Goal: Information Seeking & Learning: Check status

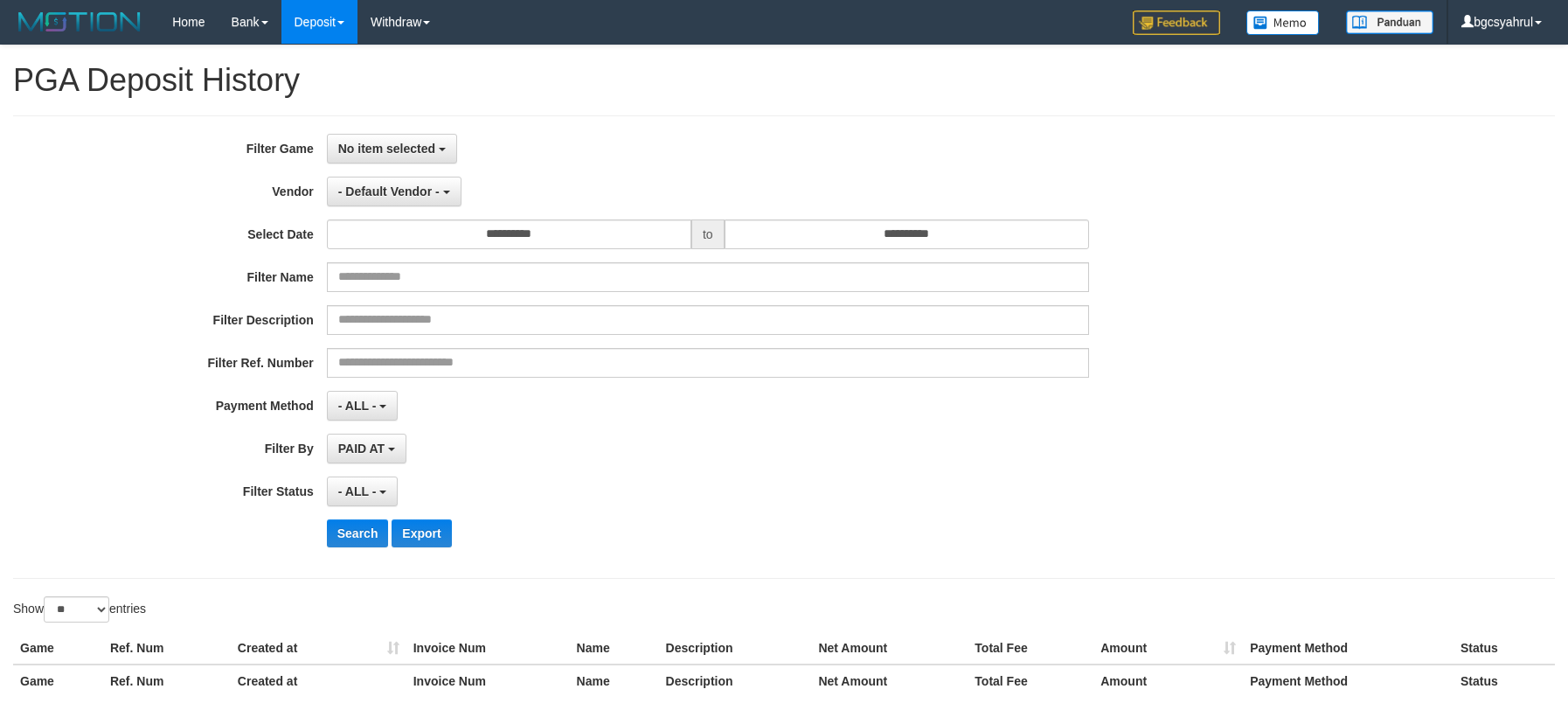
select select
select select "**"
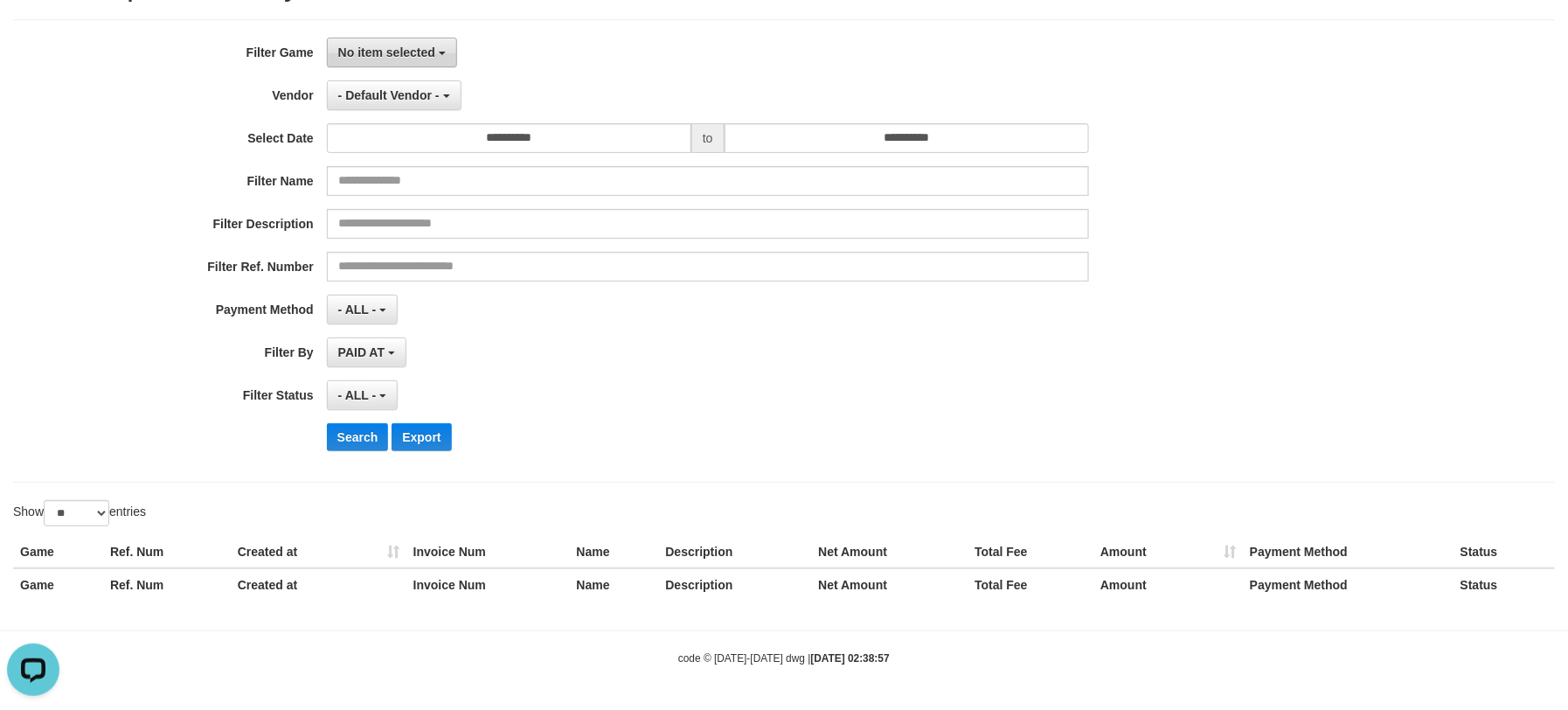
click at [411, 56] on span "No item selected" at bounding box center [387, 52] width 97 height 14
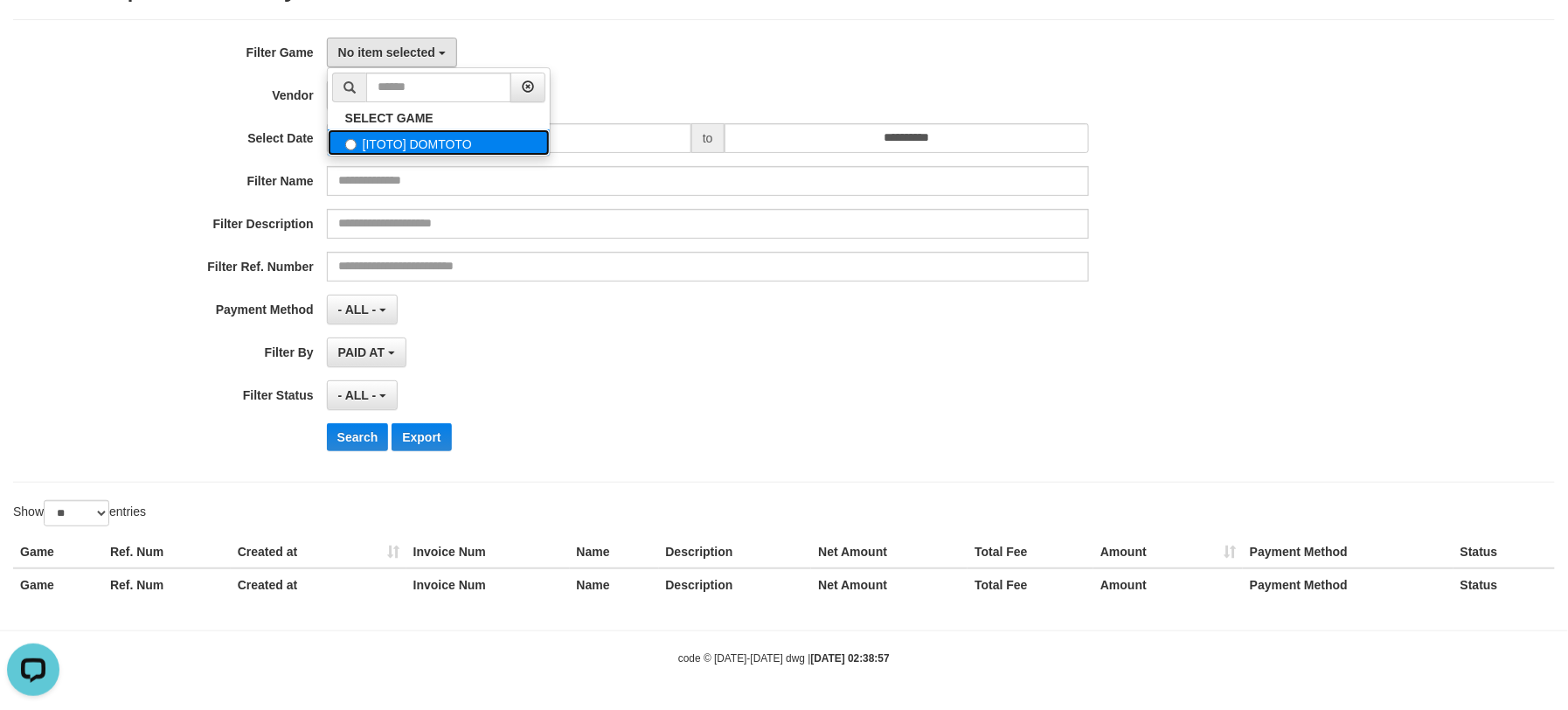
click at [389, 141] on label "[ITOTO] DOMTOTO" at bounding box center [438, 142] width 222 height 27
select select "****"
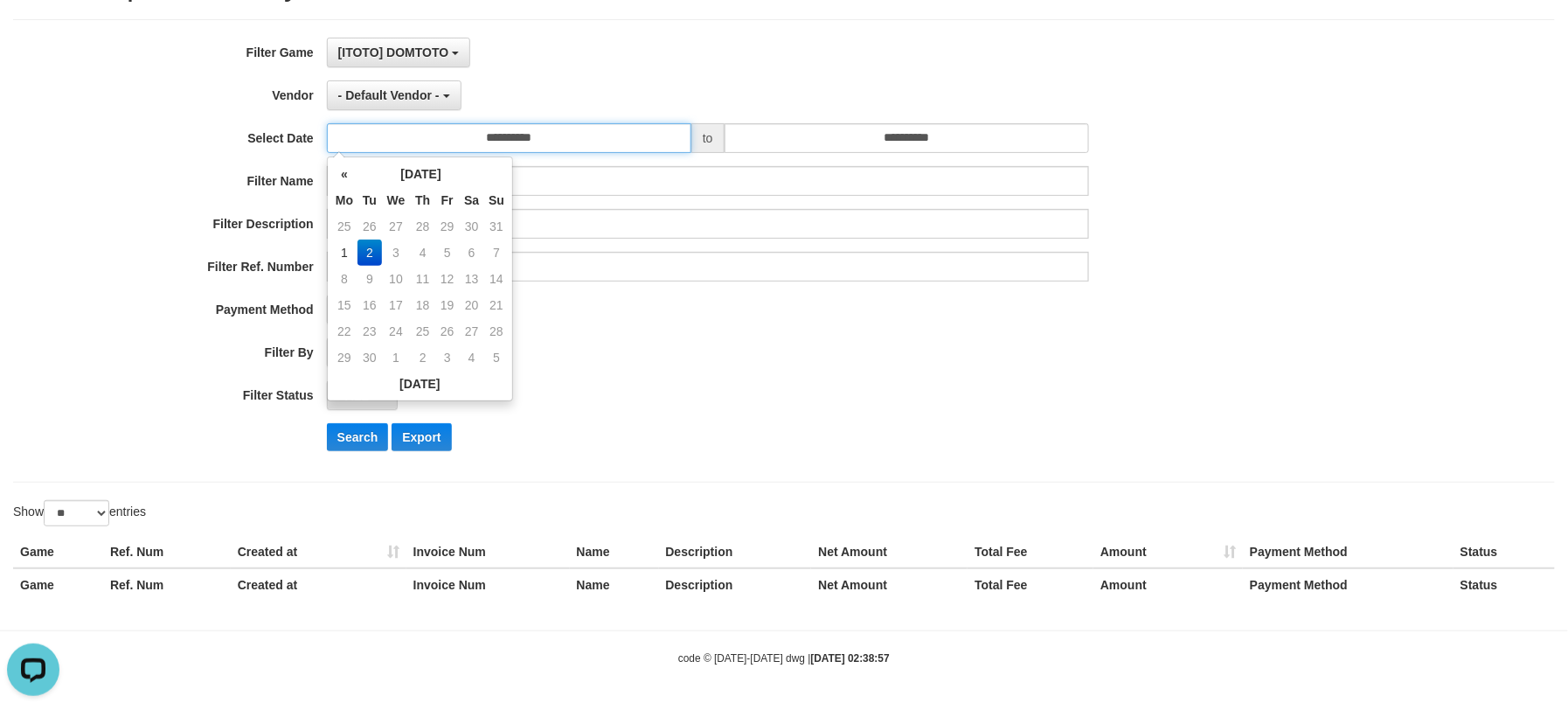
click at [559, 138] on input "**********" at bounding box center [510, 138] width 365 height 30
click at [347, 246] on td "1" at bounding box center [344, 252] width 27 height 27
type input "**********"
click at [348, 248] on td "1" at bounding box center [344, 252] width 27 height 27
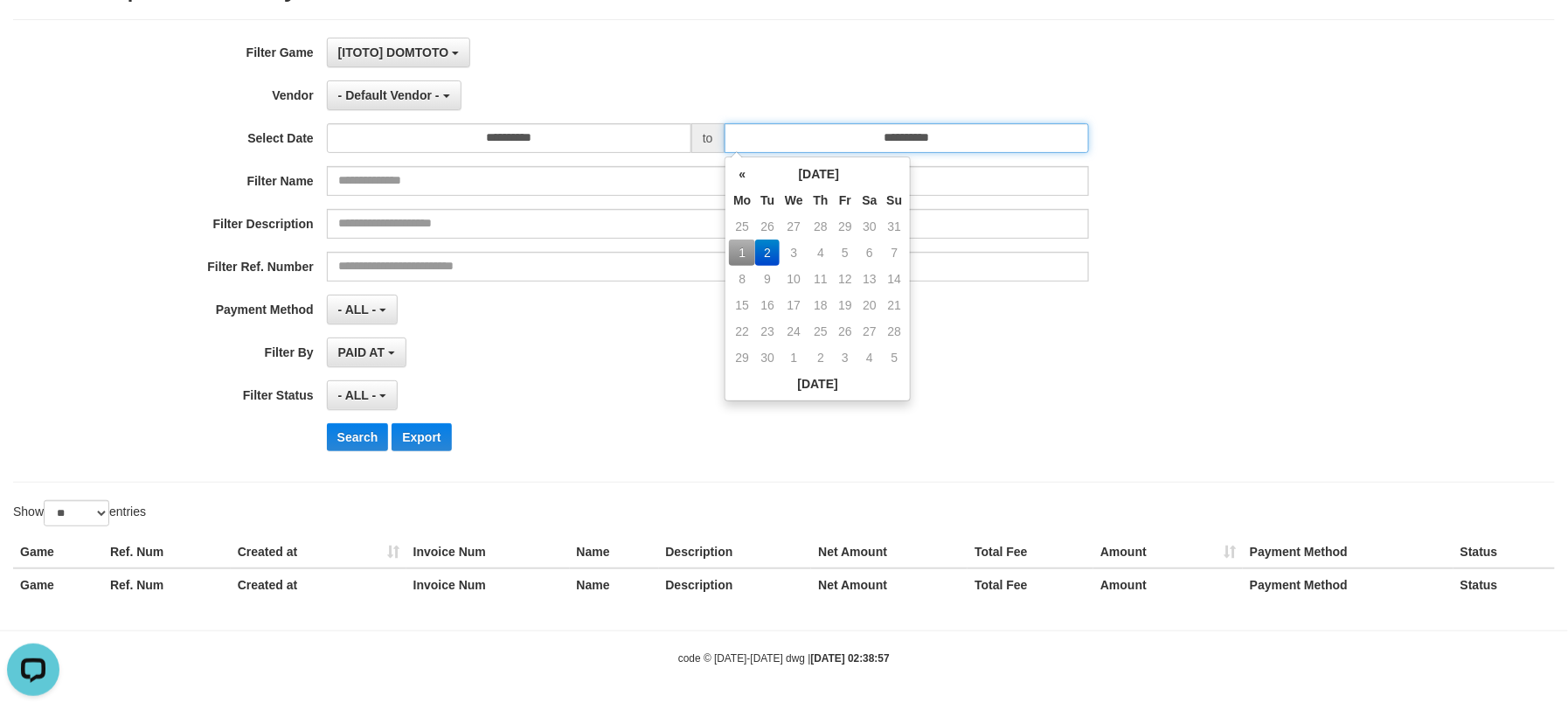
click at [833, 141] on input "**********" at bounding box center [907, 138] width 365 height 30
click at [738, 250] on td "1" at bounding box center [742, 252] width 27 height 27
type input "**********"
drag, startPoint x: 1040, startPoint y: 342, endPoint x: 409, endPoint y: 294, distance: 632.8
click at [1021, 344] on div "PAID AT PAID AT CREATED AT" at bounding box center [708, 352] width 762 height 30
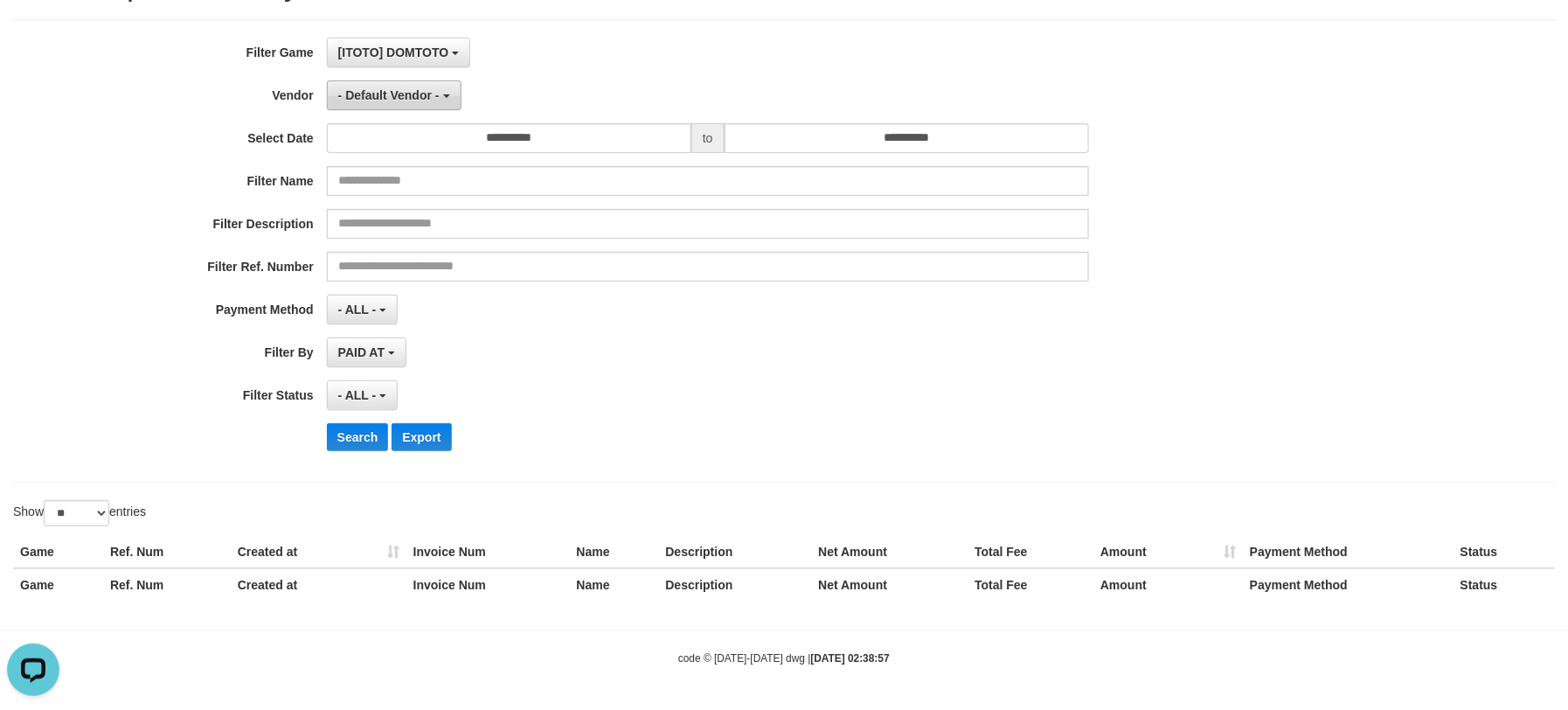
click at [400, 99] on span "- Default Vendor -" at bounding box center [389, 96] width 102 height 14
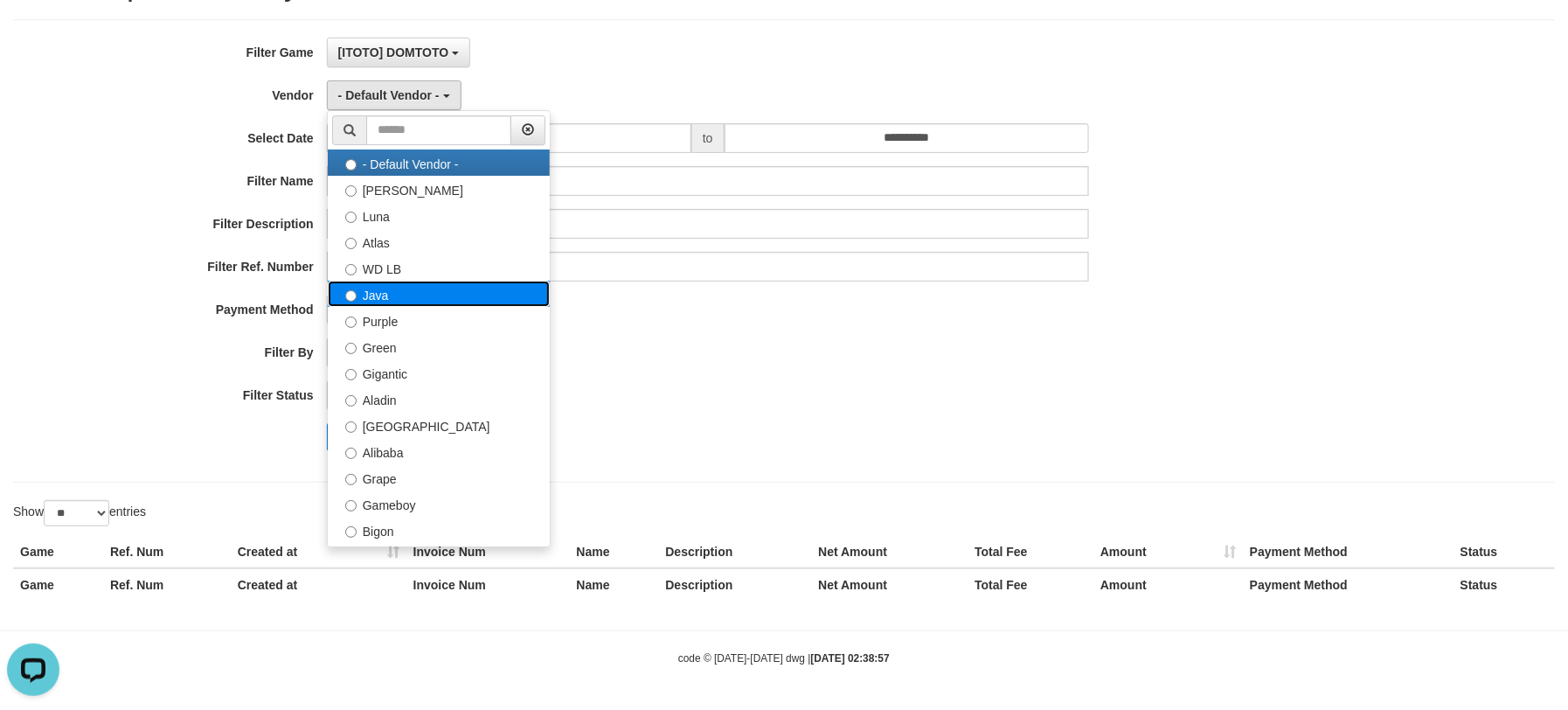
click at [396, 291] on label "Java" at bounding box center [438, 294] width 222 height 27
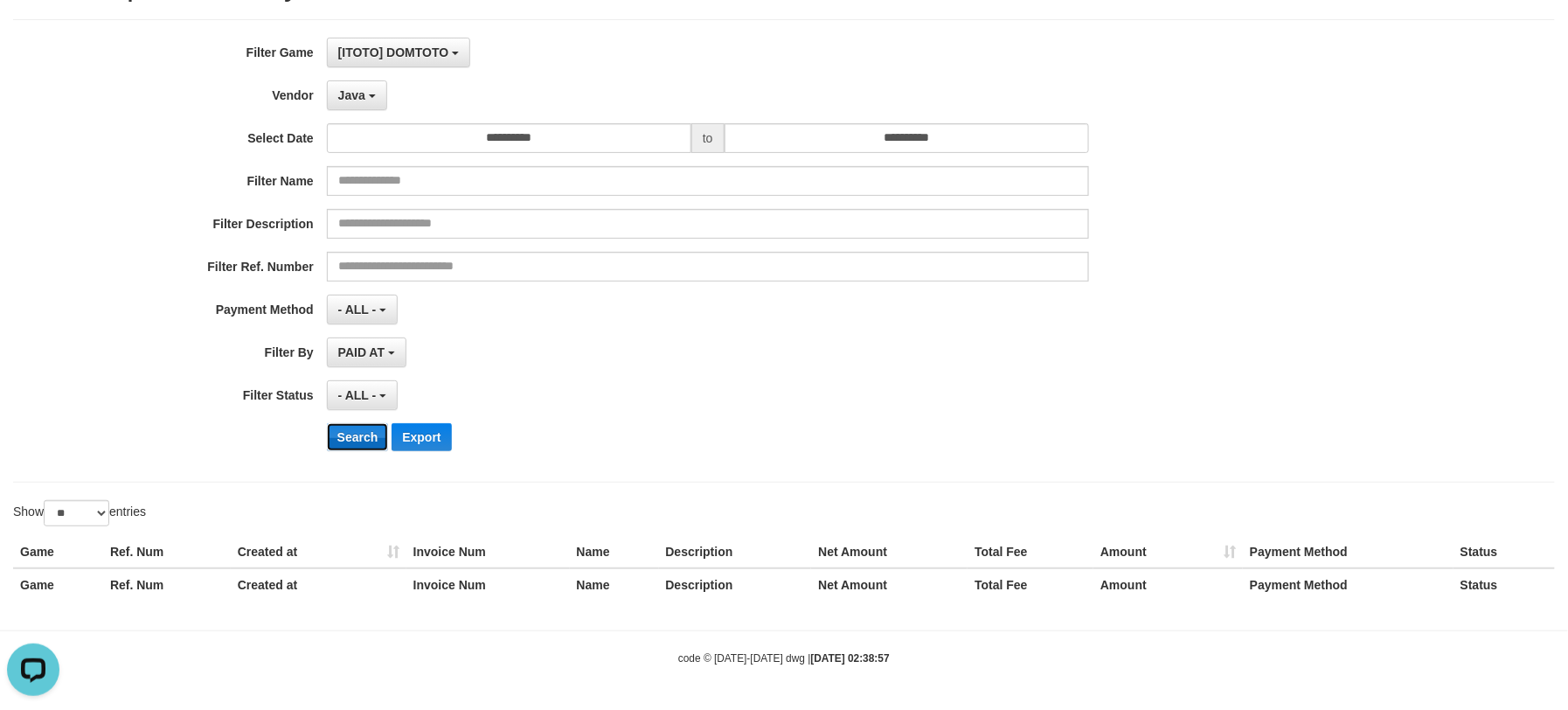
click at [354, 443] on button "Search" at bounding box center [358, 437] width 62 height 28
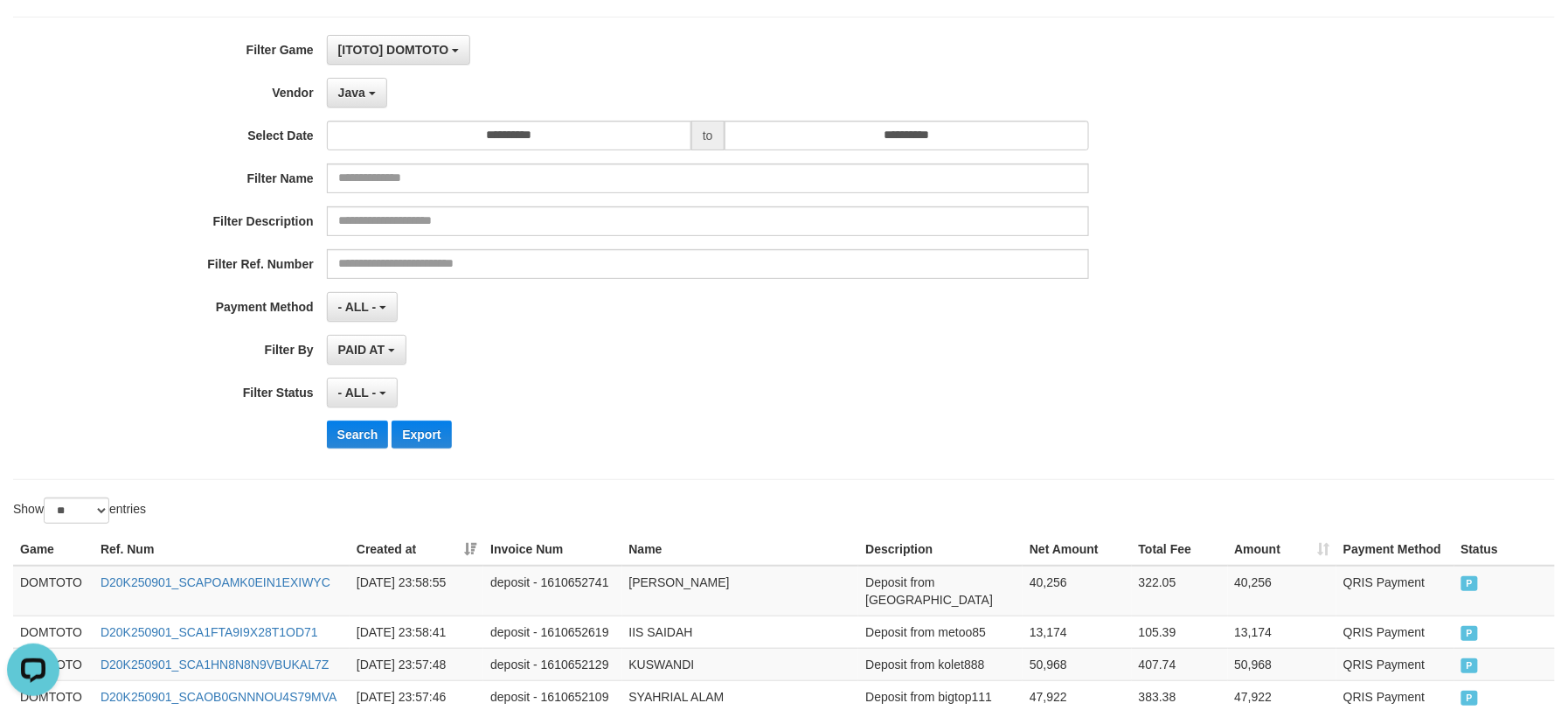
click at [662, 374] on div "**********" at bounding box center [653, 248] width 1307 height 427
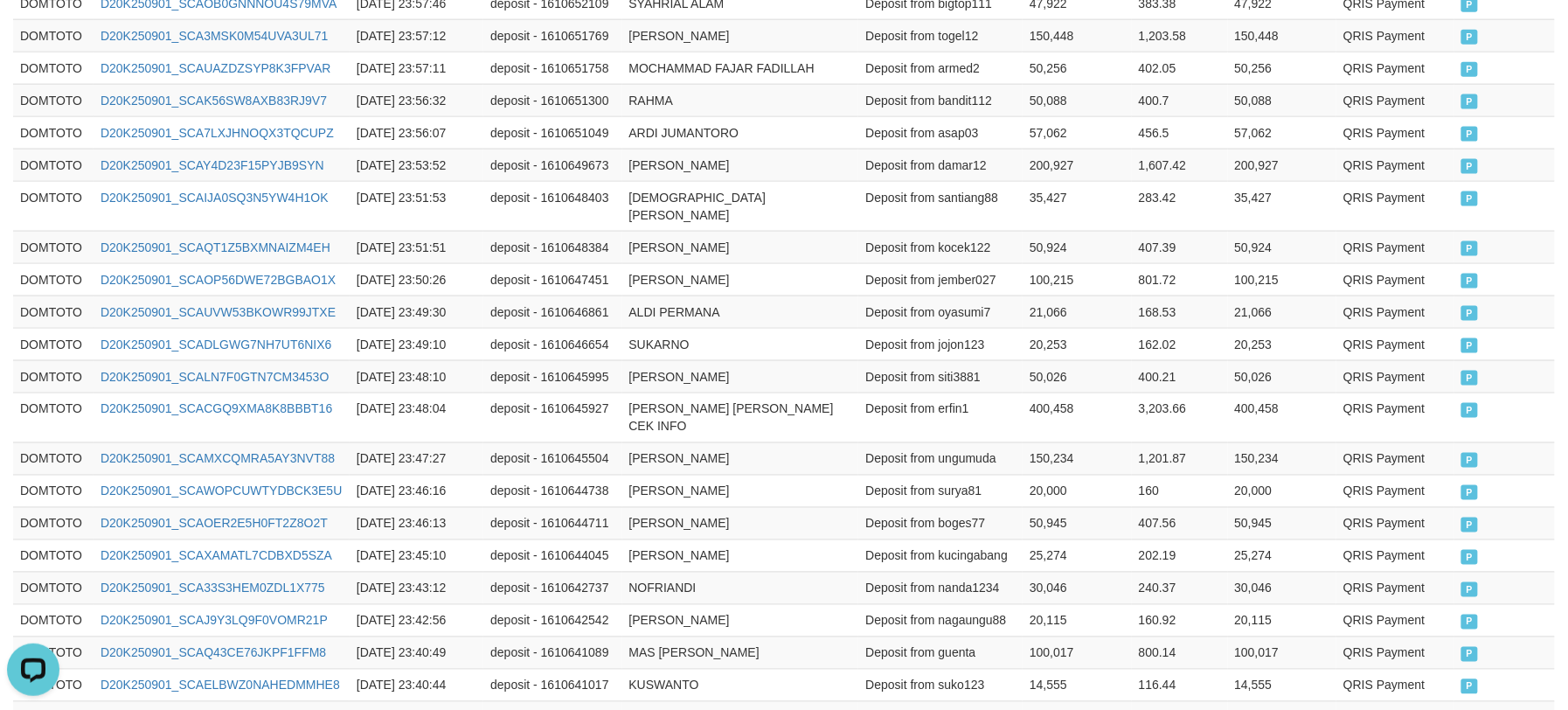
scroll to position [946, 0]
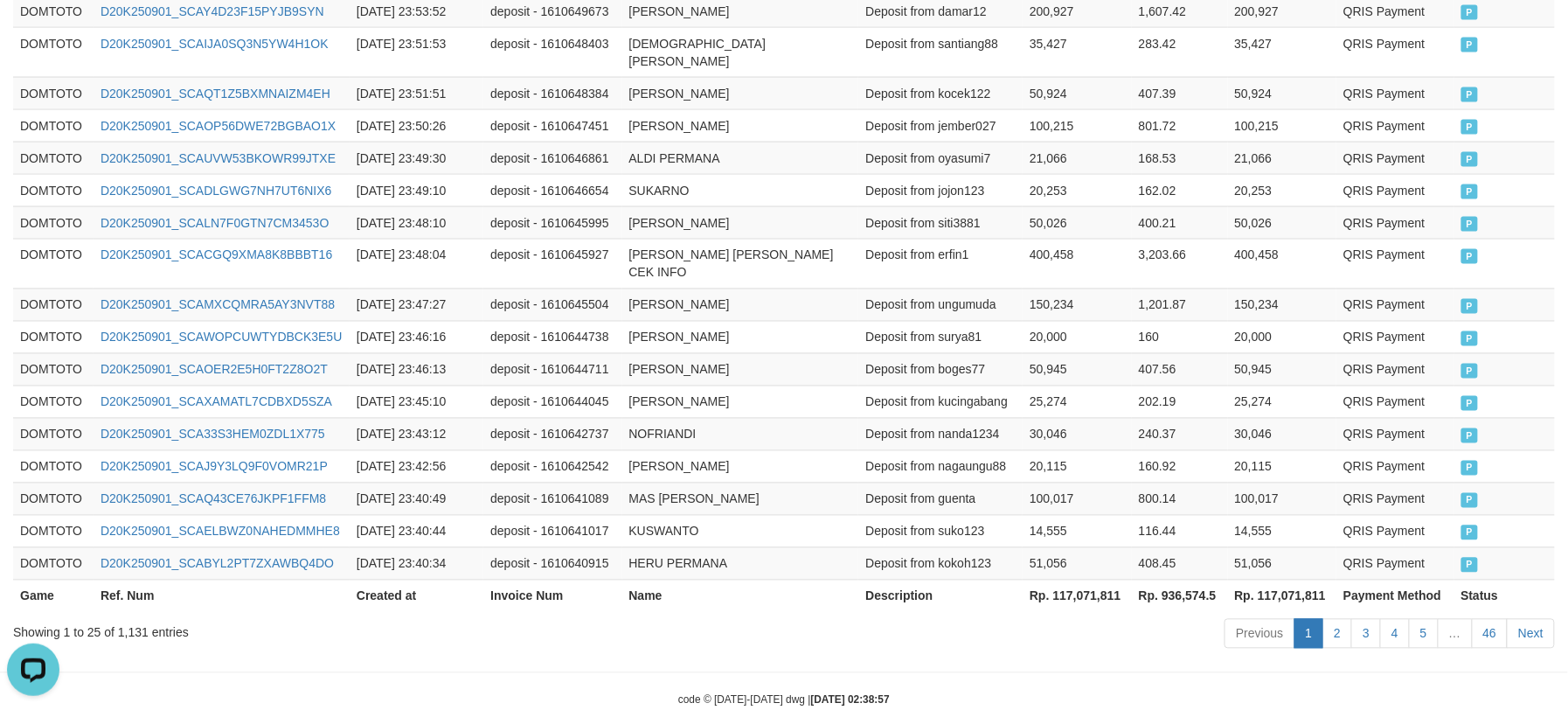
click at [1288, 580] on th "Rp. 117,071,811" at bounding box center [1282, 596] width 109 height 33
copy th "117,071,811"
click at [850, 206] on td "[PERSON_NAME]" at bounding box center [741, 222] width 237 height 33
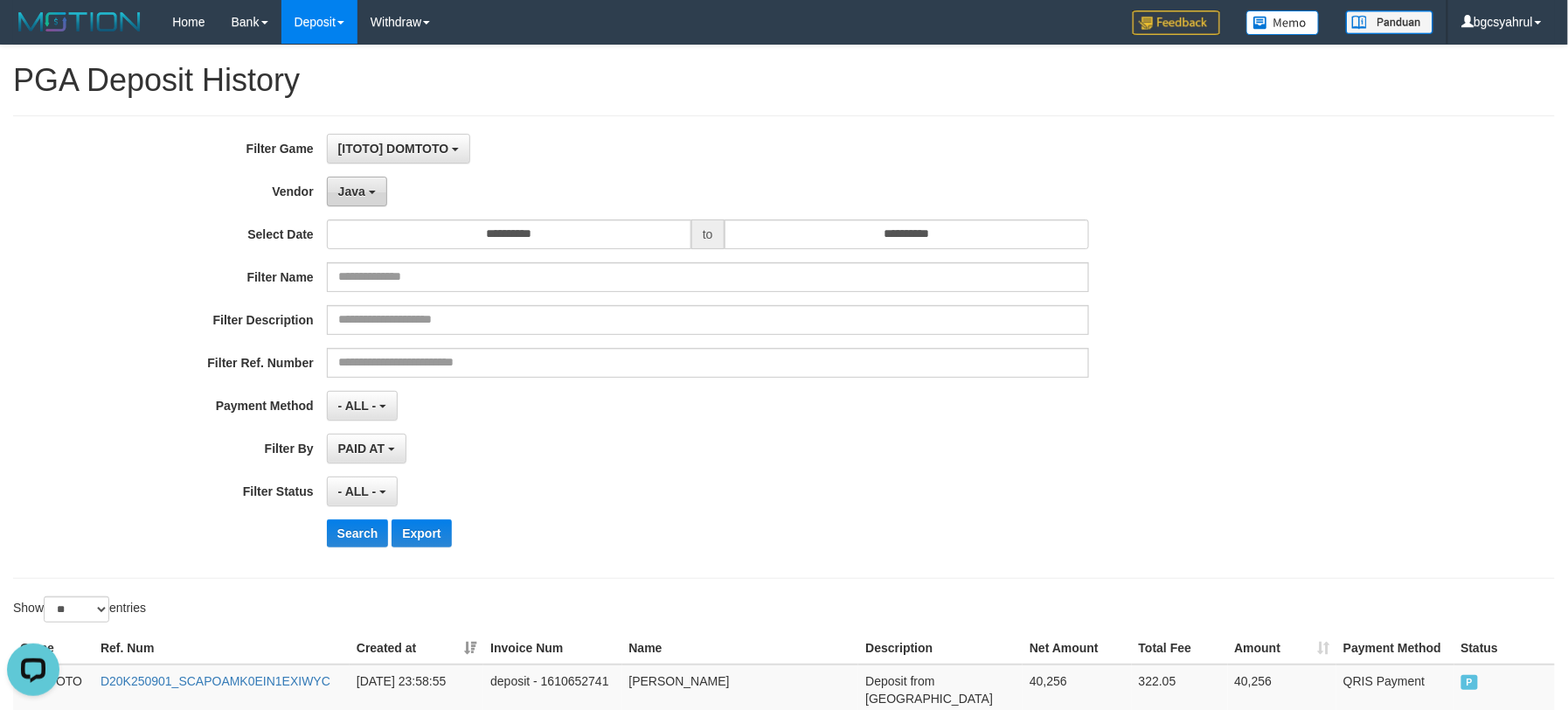
click at [350, 197] on span "Java" at bounding box center [351, 191] width 27 height 14
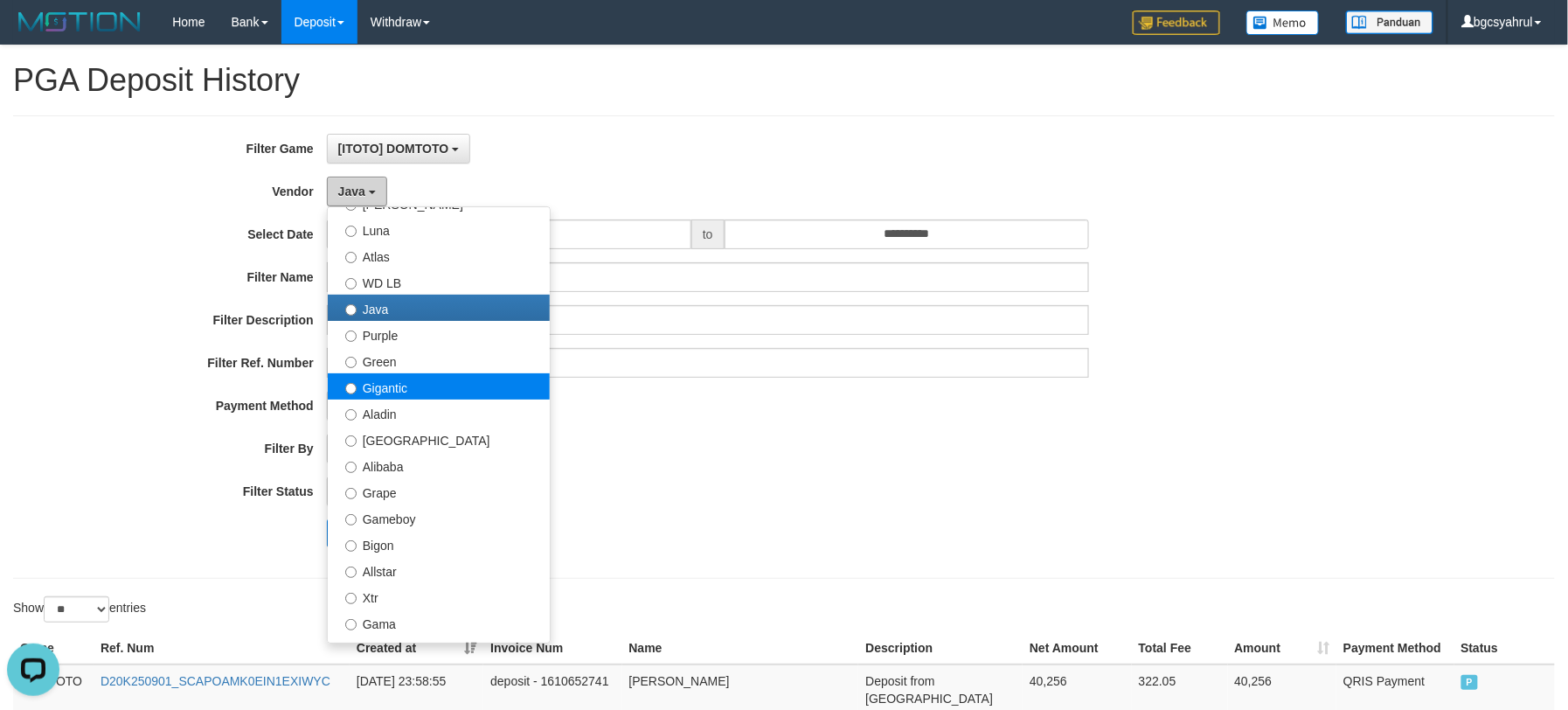
scroll to position [155, 0]
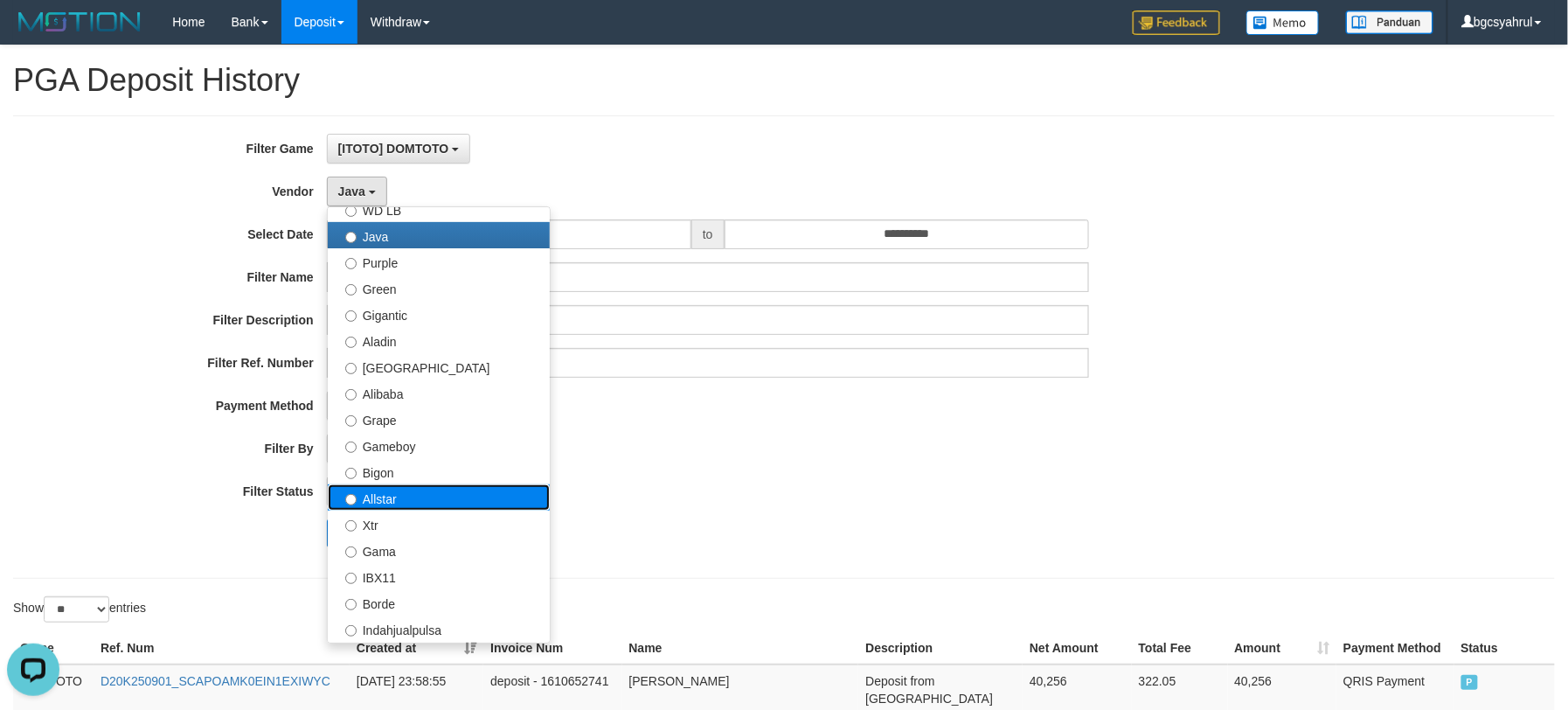
click at [449, 501] on label "Allstar" at bounding box center [438, 497] width 222 height 27
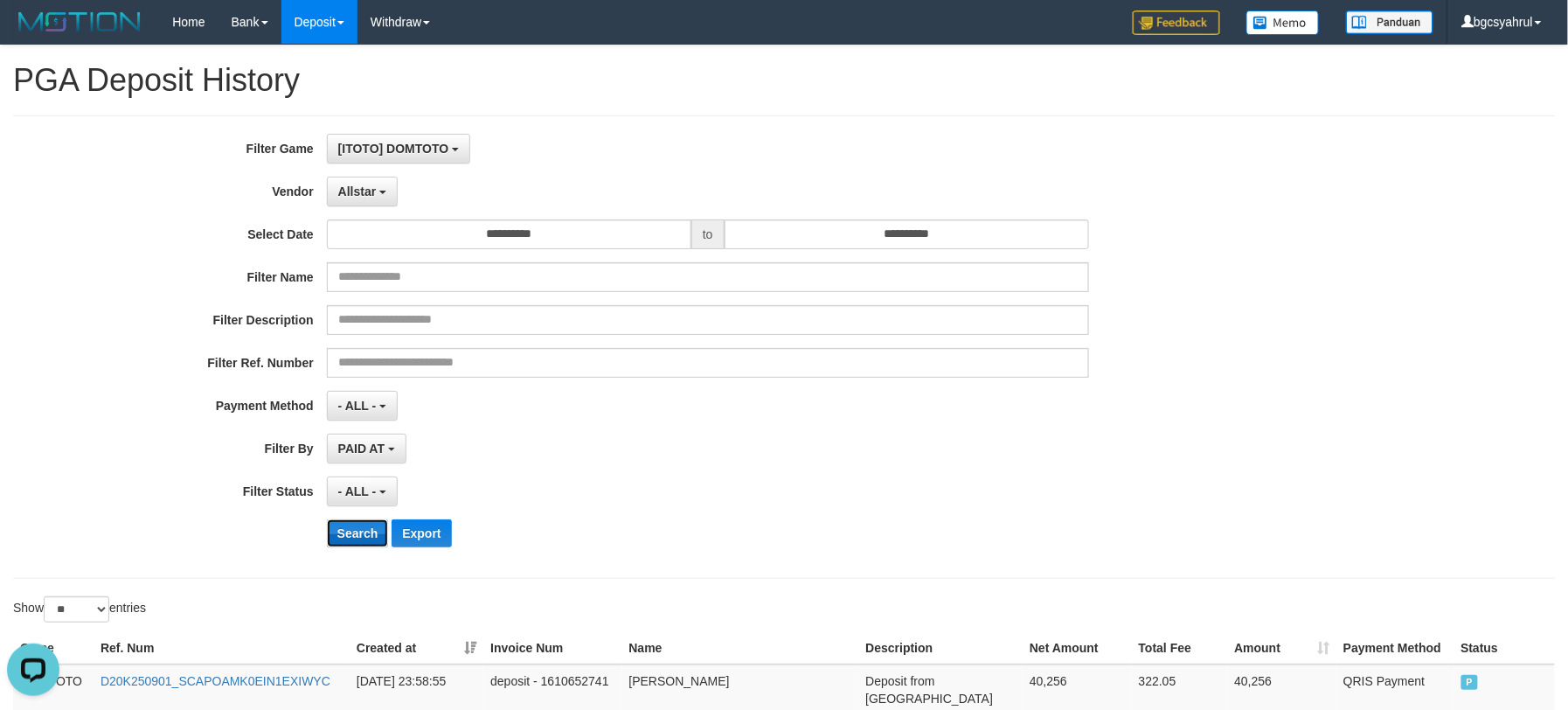
click at [342, 538] on button "Search" at bounding box center [358, 533] width 62 height 28
click at [623, 488] on div "- ALL - SELECT ALL - ALL - SELECT STATUS PENDING/UNPAID PAID CANCELED EXPIRED" at bounding box center [708, 491] width 762 height 30
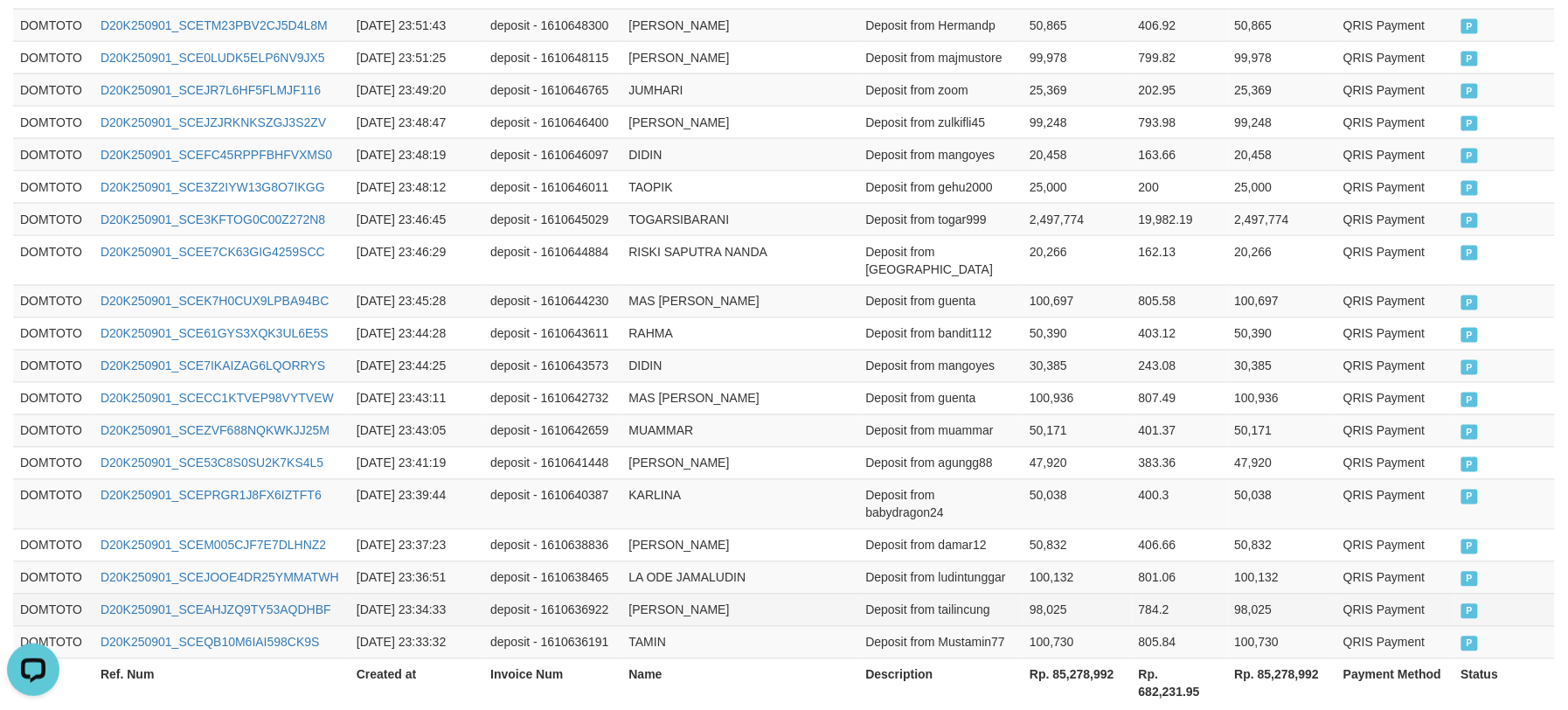
scroll to position [998, 0]
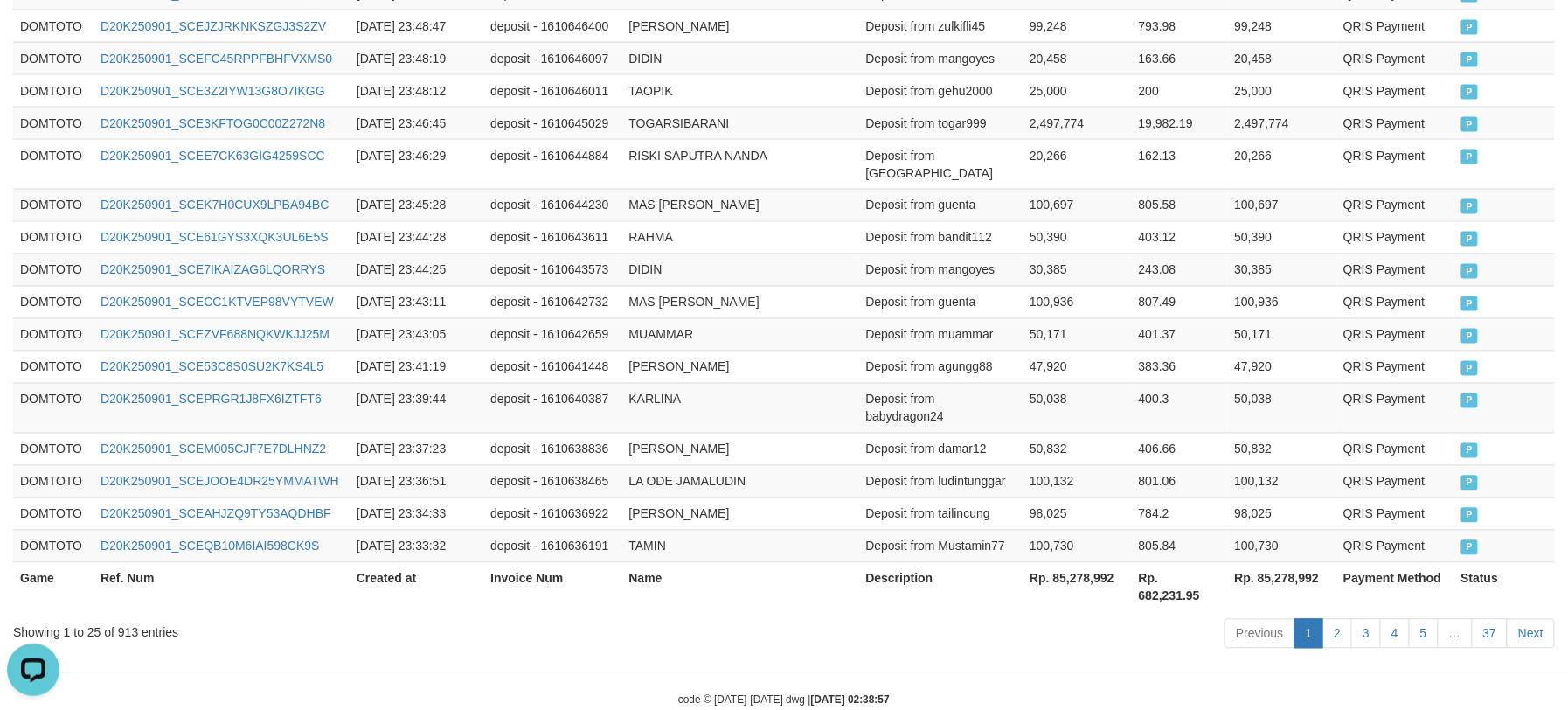
click at [1289, 562] on th "Rp. 85,278,992" at bounding box center [1282, 587] width 109 height 50
copy th "85,278,992"
click at [773, 319] on td "MUAMMAR" at bounding box center [741, 334] width 237 height 33
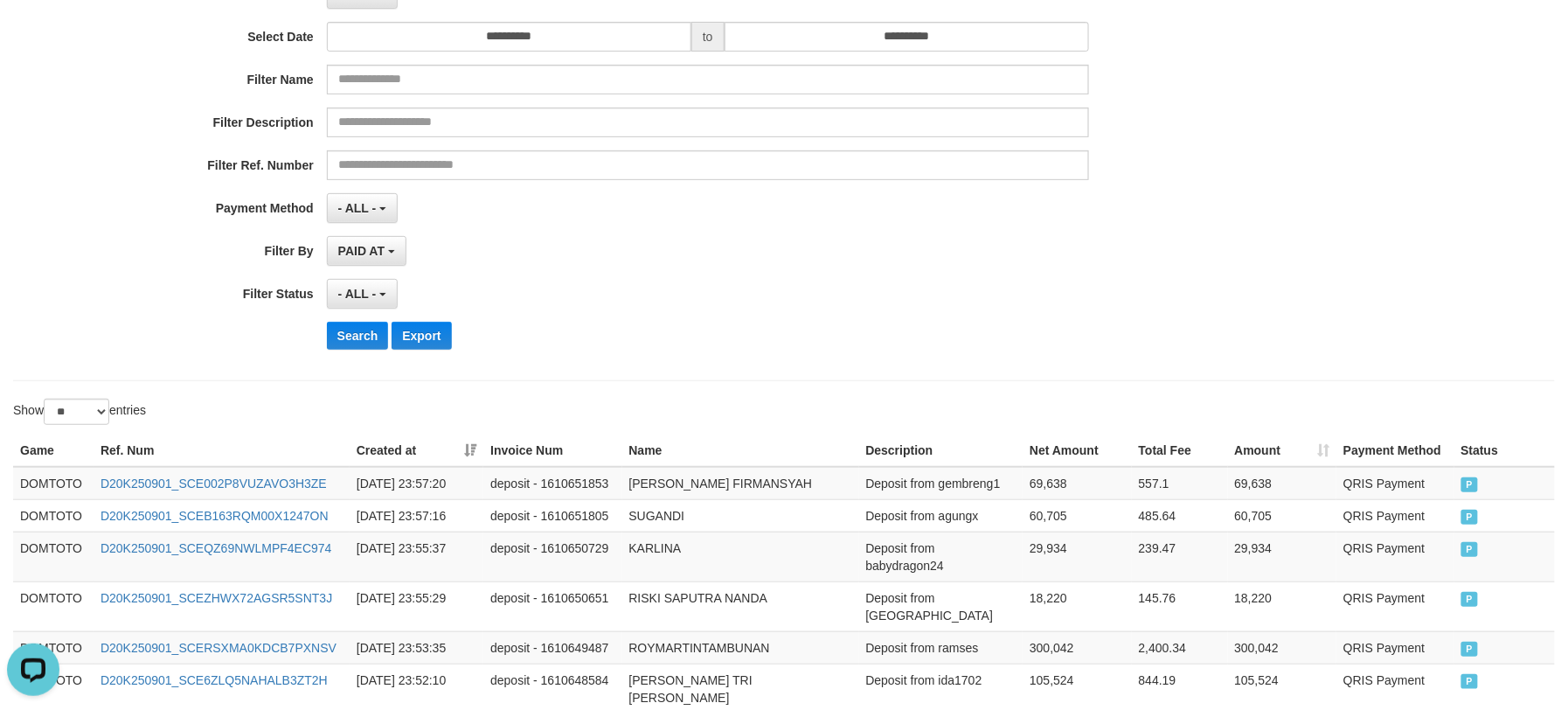
scroll to position [0, 0]
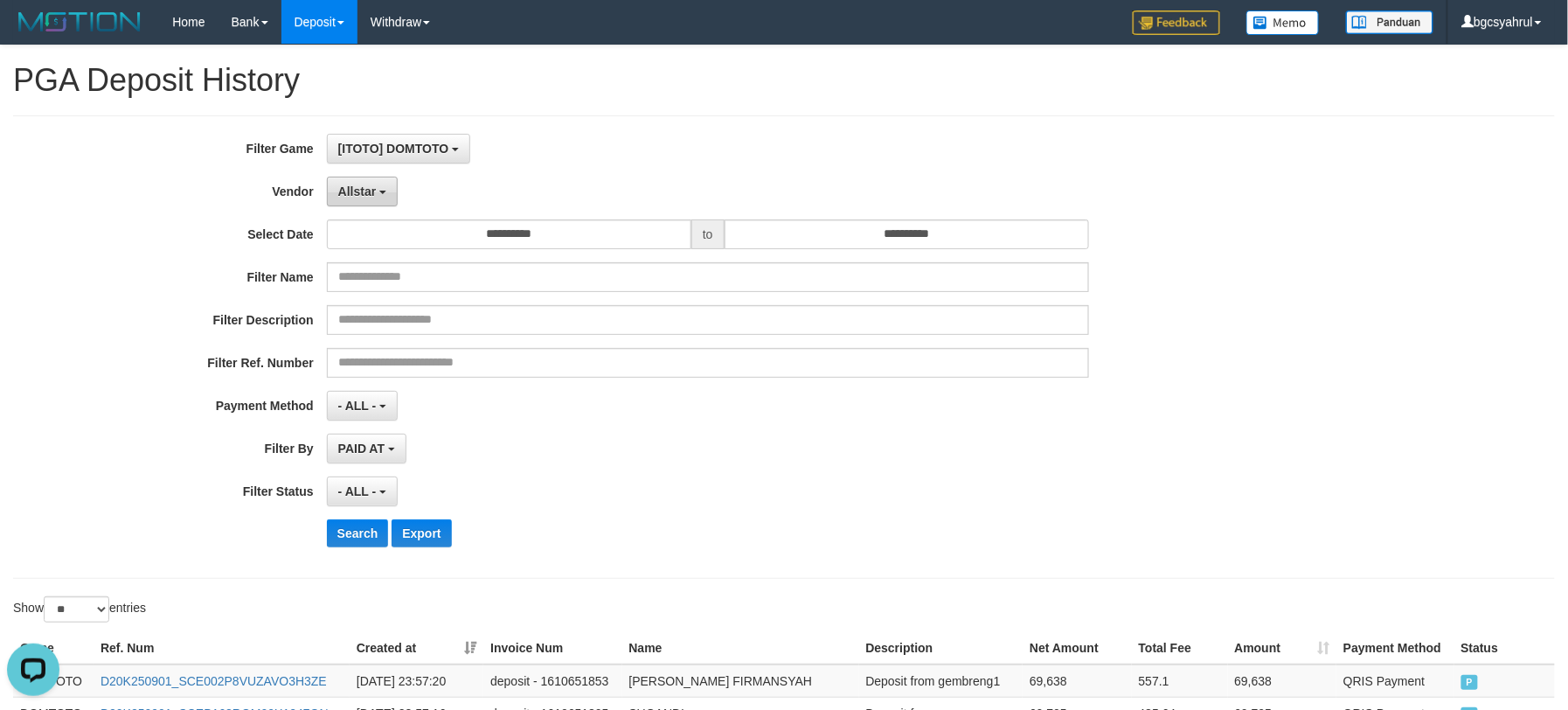
click at [354, 190] on span "Allstar" at bounding box center [357, 191] width 38 height 14
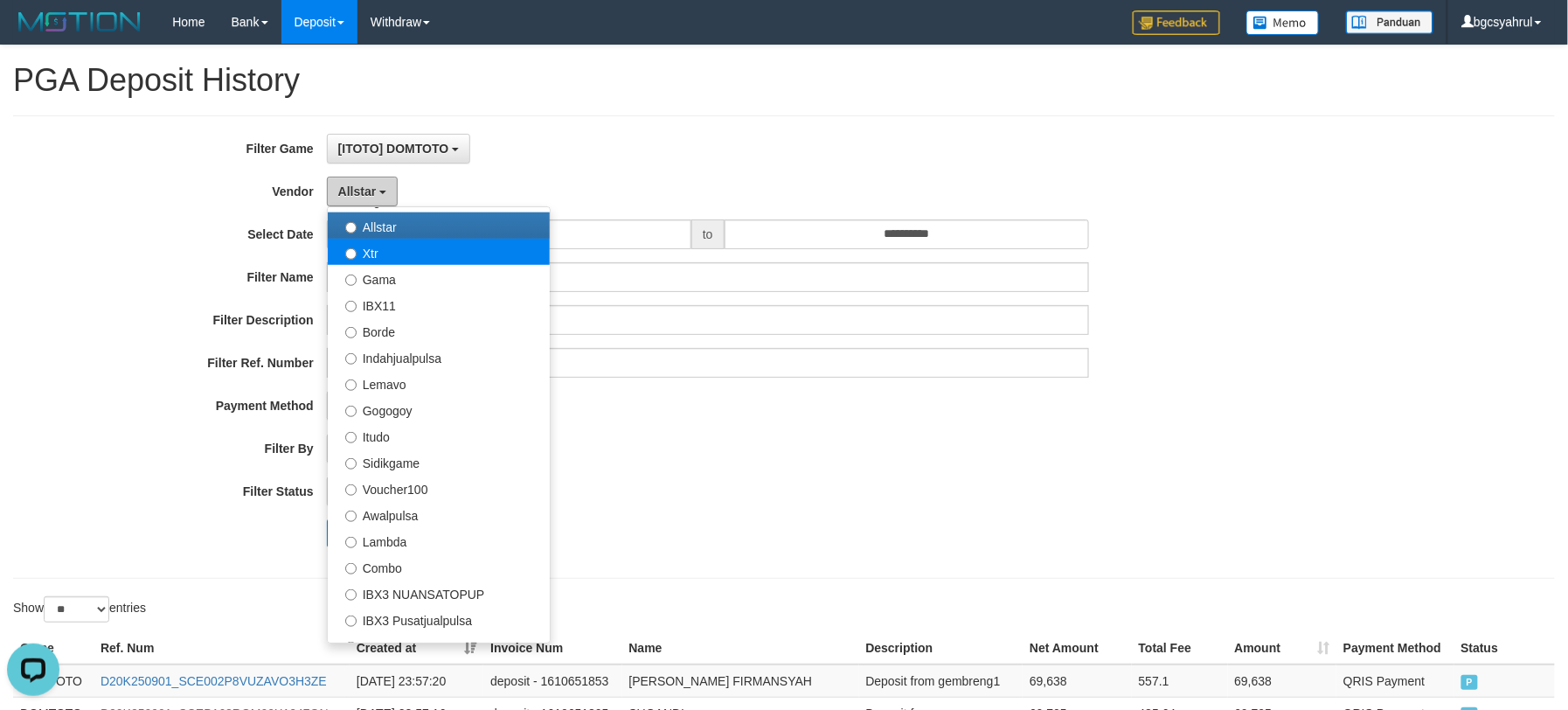
scroll to position [465, 0]
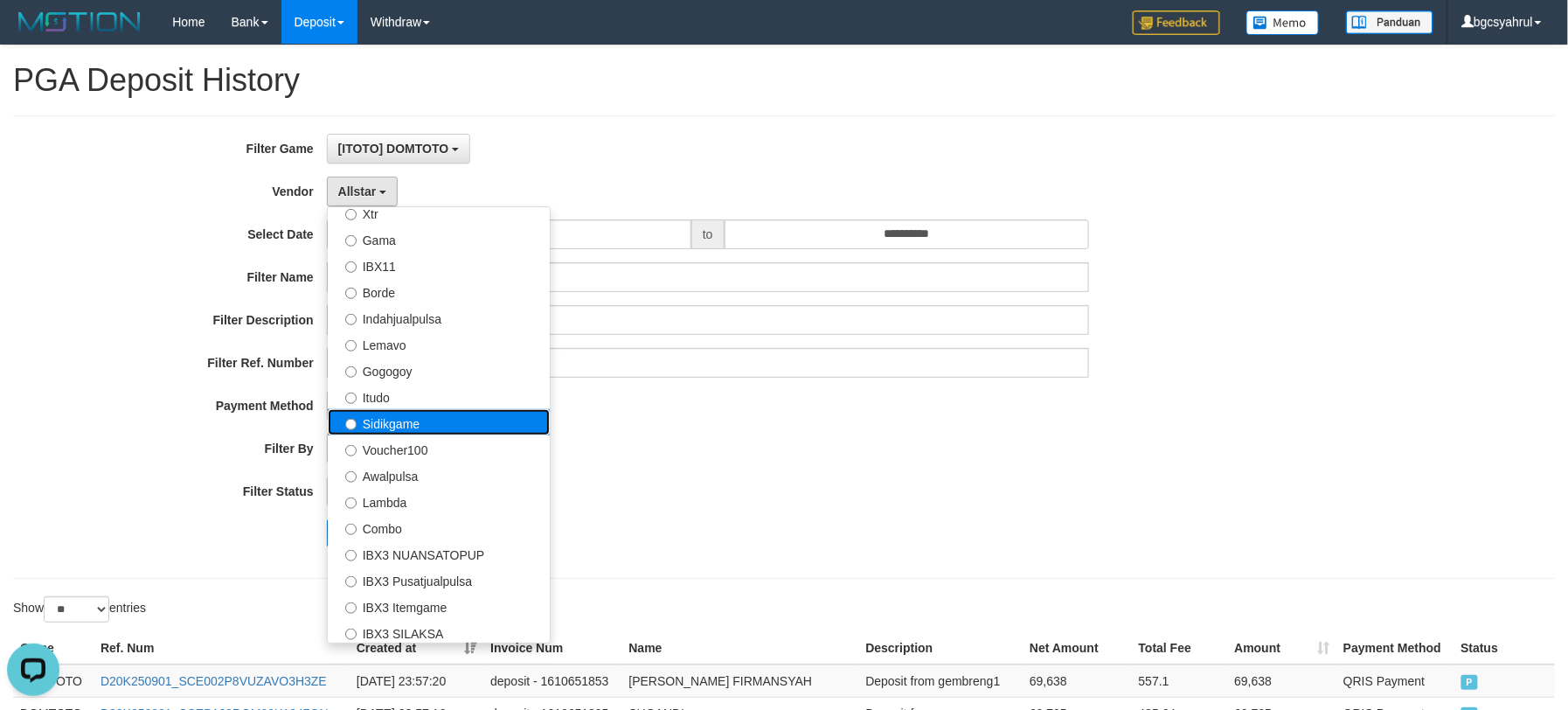
click at [438, 427] on label "Sidikgame" at bounding box center [438, 422] width 222 height 27
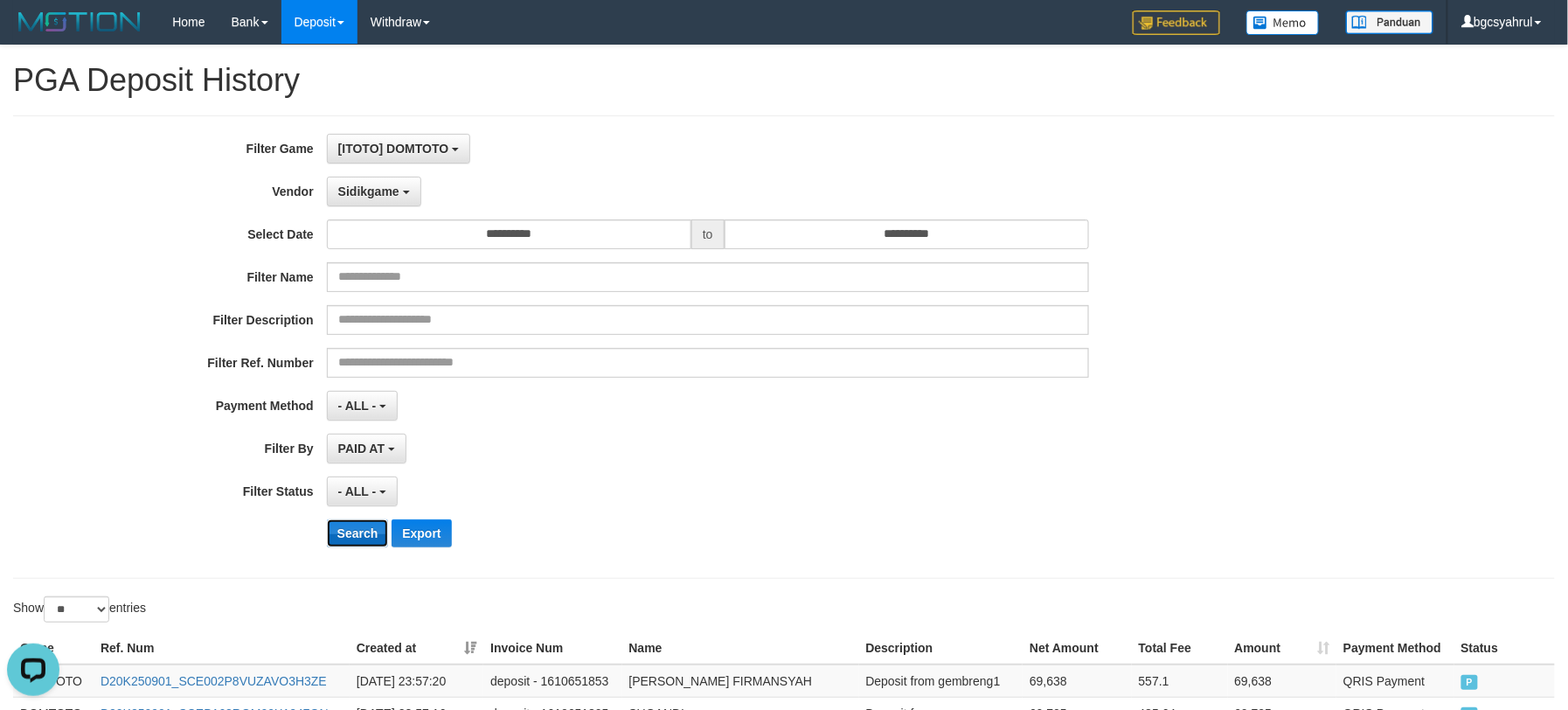
click at [357, 536] on button "Search" at bounding box center [358, 533] width 62 height 28
click at [631, 490] on div "- ALL - SELECT ALL - ALL - SELECT STATUS PENDING/UNPAID PAID CANCELED EXPIRED" at bounding box center [708, 491] width 762 height 30
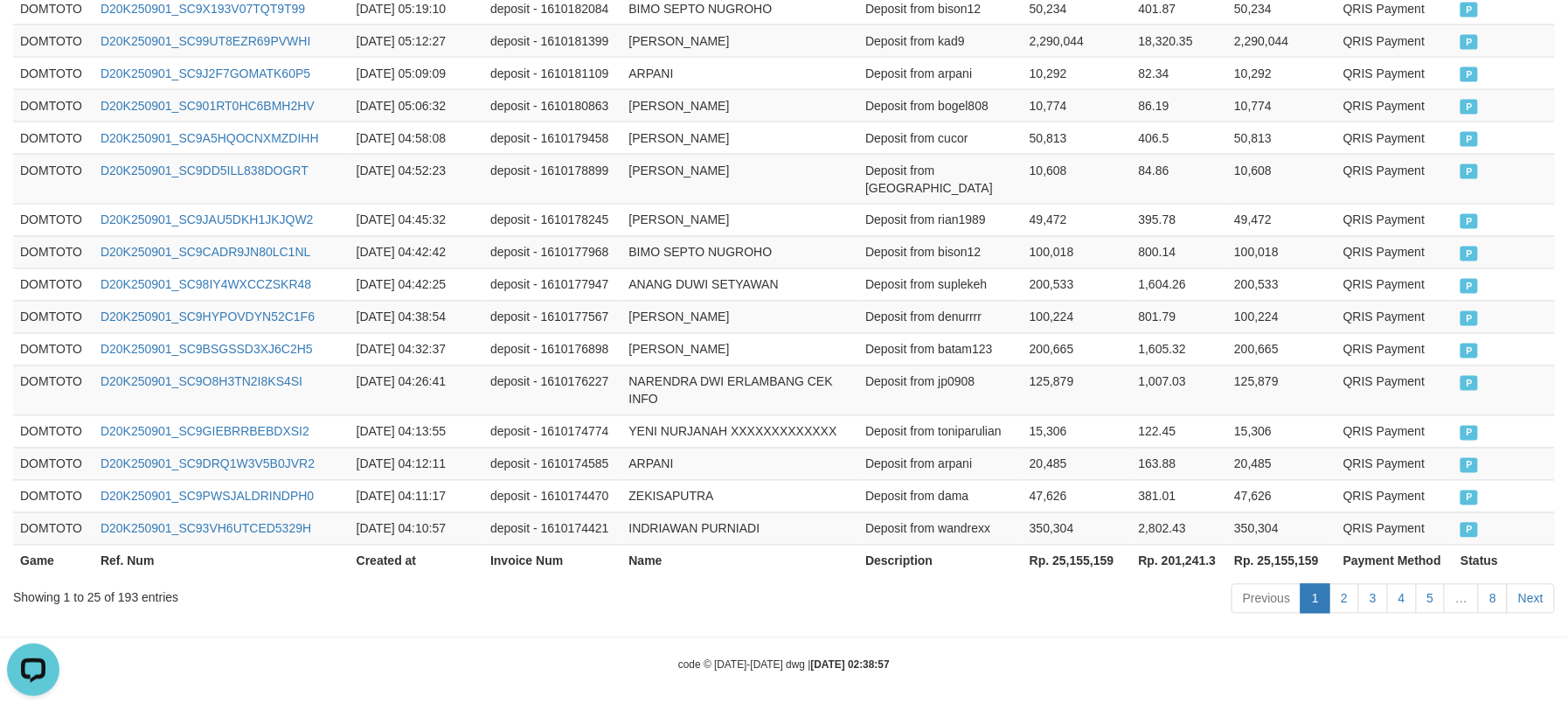
click at [1278, 546] on th "Rp. 25,155,159" at bounding box center [1281, 560] width 109 height 33
copy th "25,155,159"
click at [815, 333] on td "[PERSON_NAME]" at bounding box center [741, 349] width 237 height 33
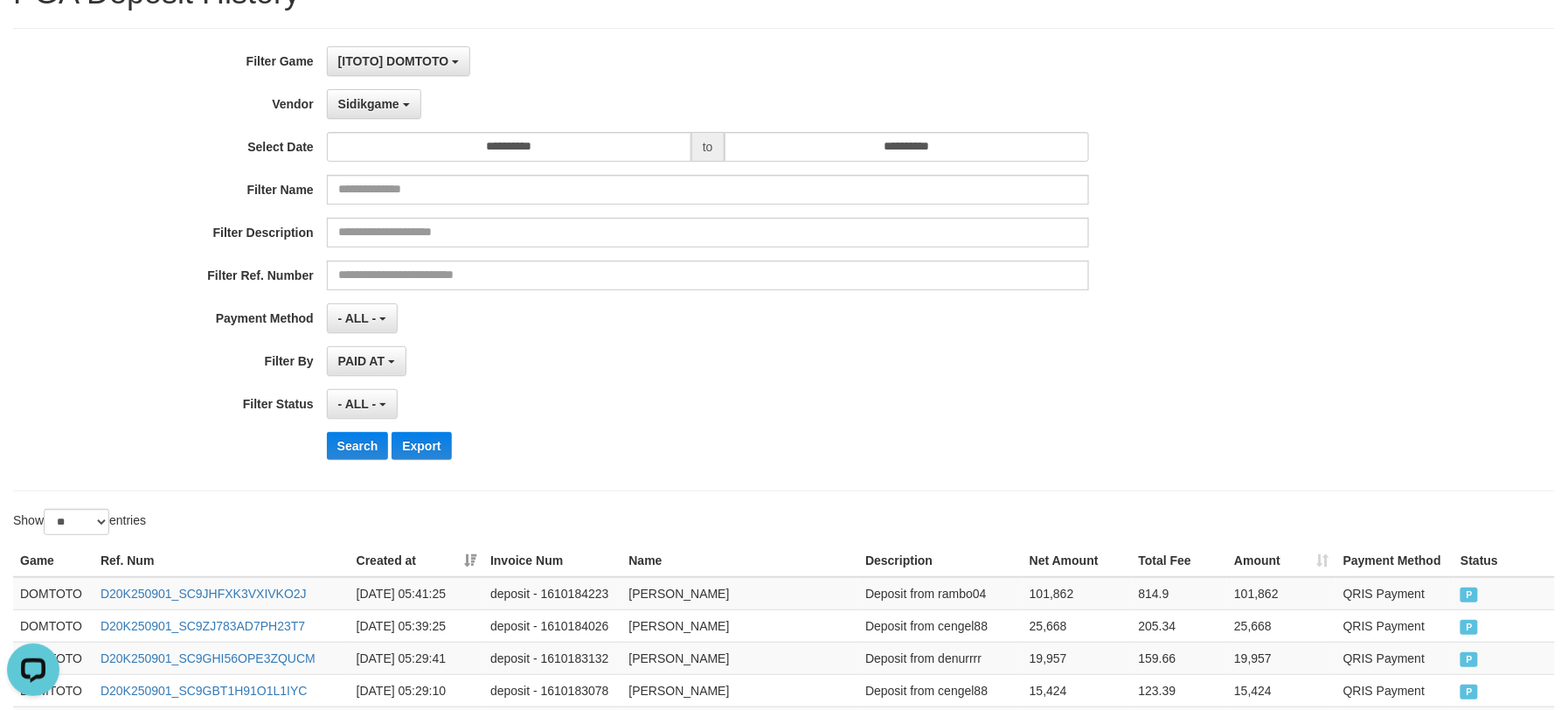
scroll to position [0, 0]
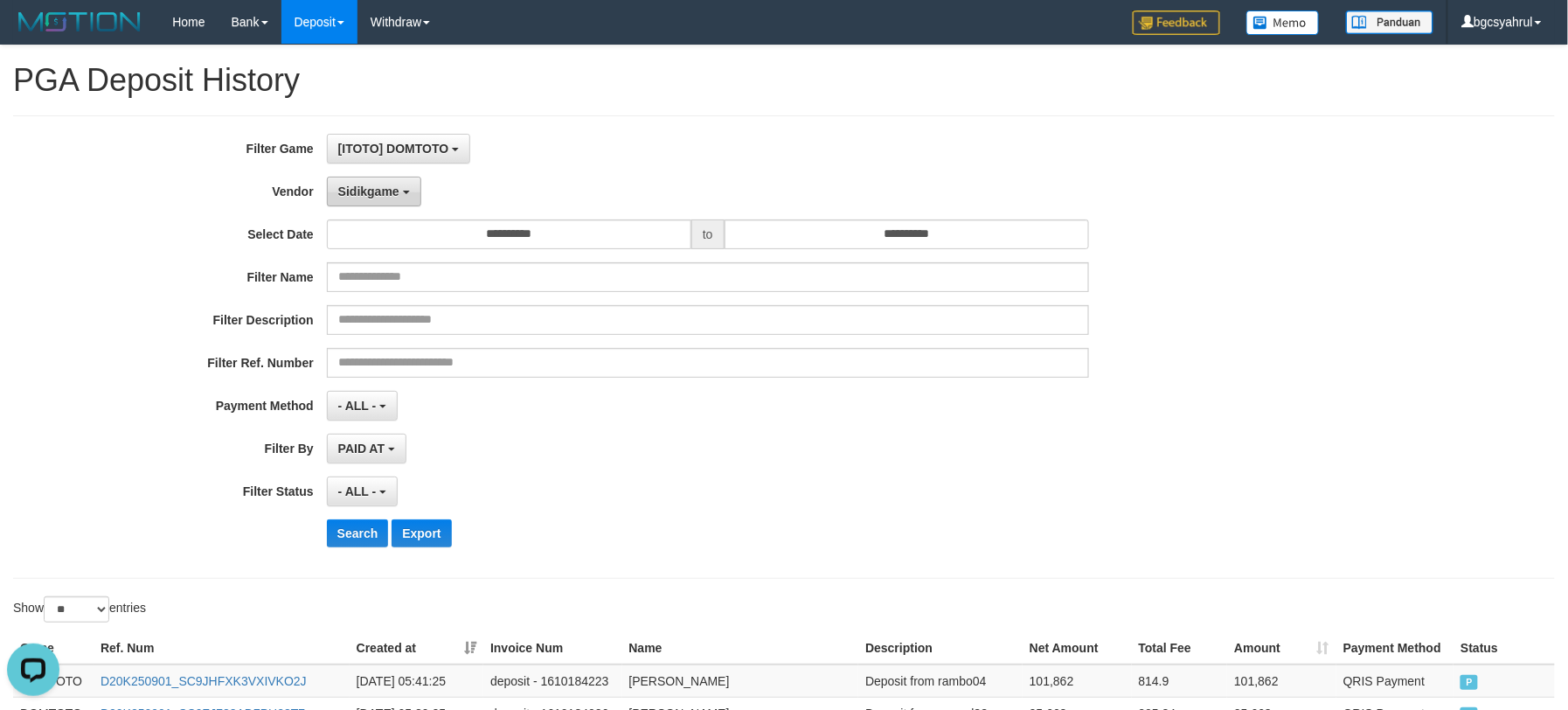
click at [390, 200] on button "Sidikgame" at bounding box center [375, 191] width 95 height 30
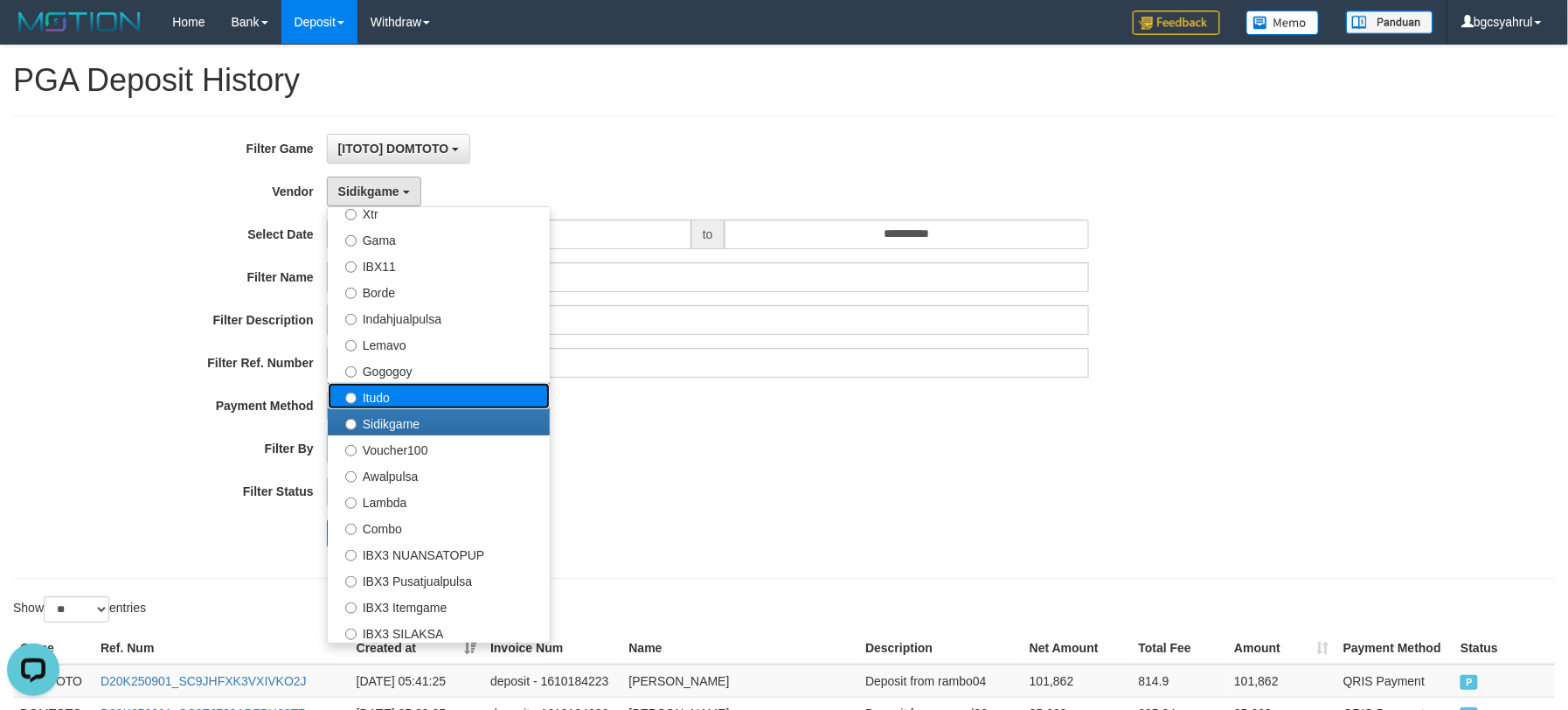
click at [418, 386] on label "Itudo" at bounding box center [438, 395] width 222 height 27
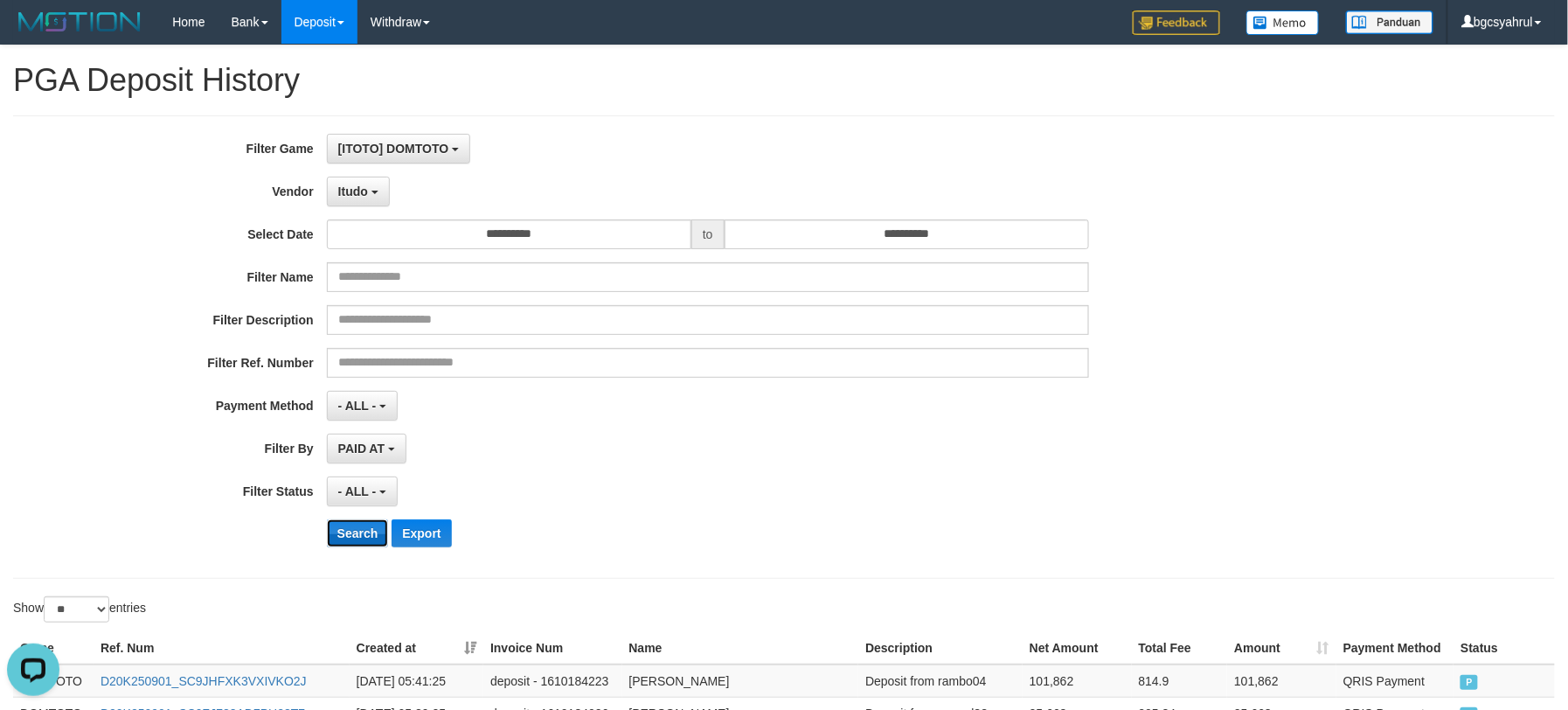
click at [353, 528] on button "Search" at bounding box center [358, 533] width 62 height 28
click at [778, 488] on div "- ALL - SELECT ALL - ALL - SELECT STATUS PENDING/UNPAID PAID CANCELED EXPIRED" at bounding box center [708, 491] width 762 height 30
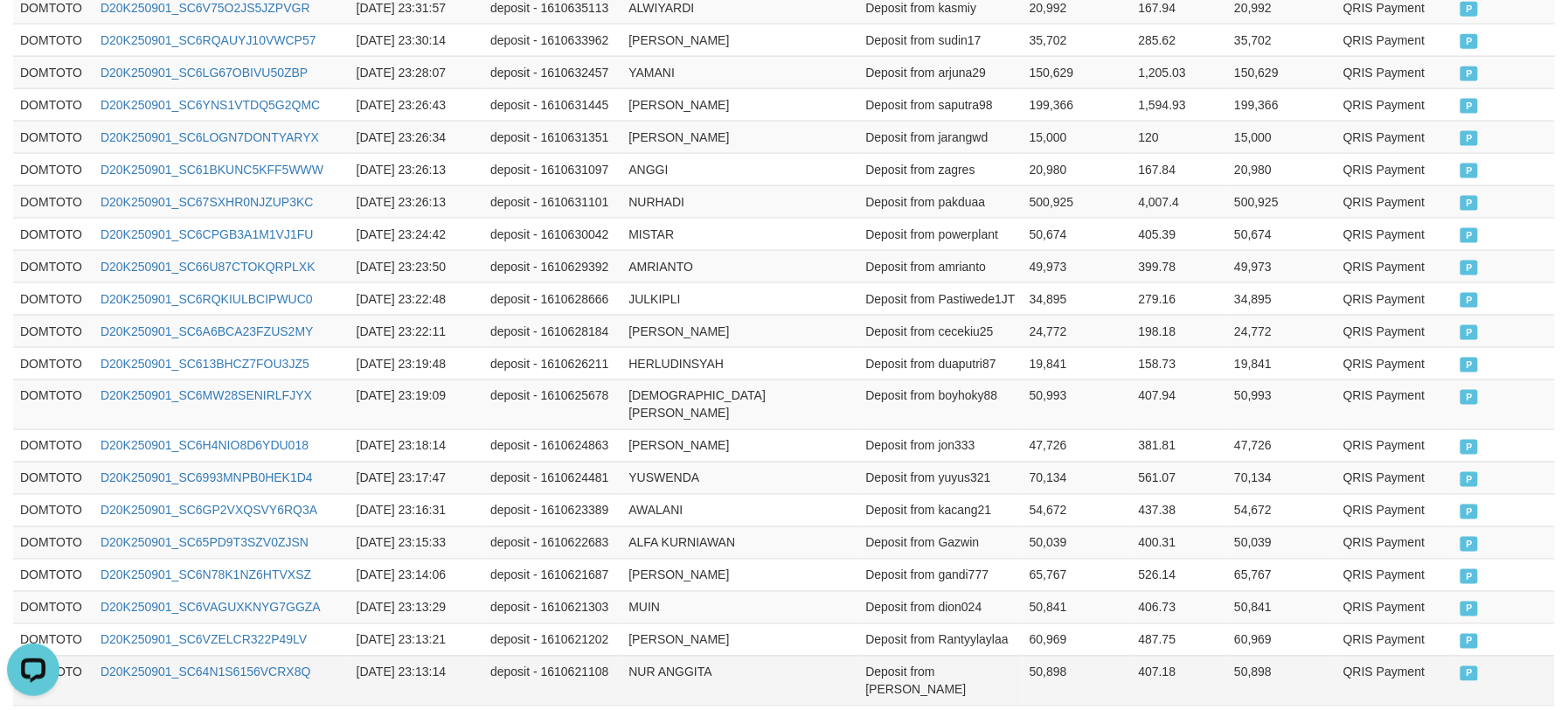
scroll to position [963, 0]
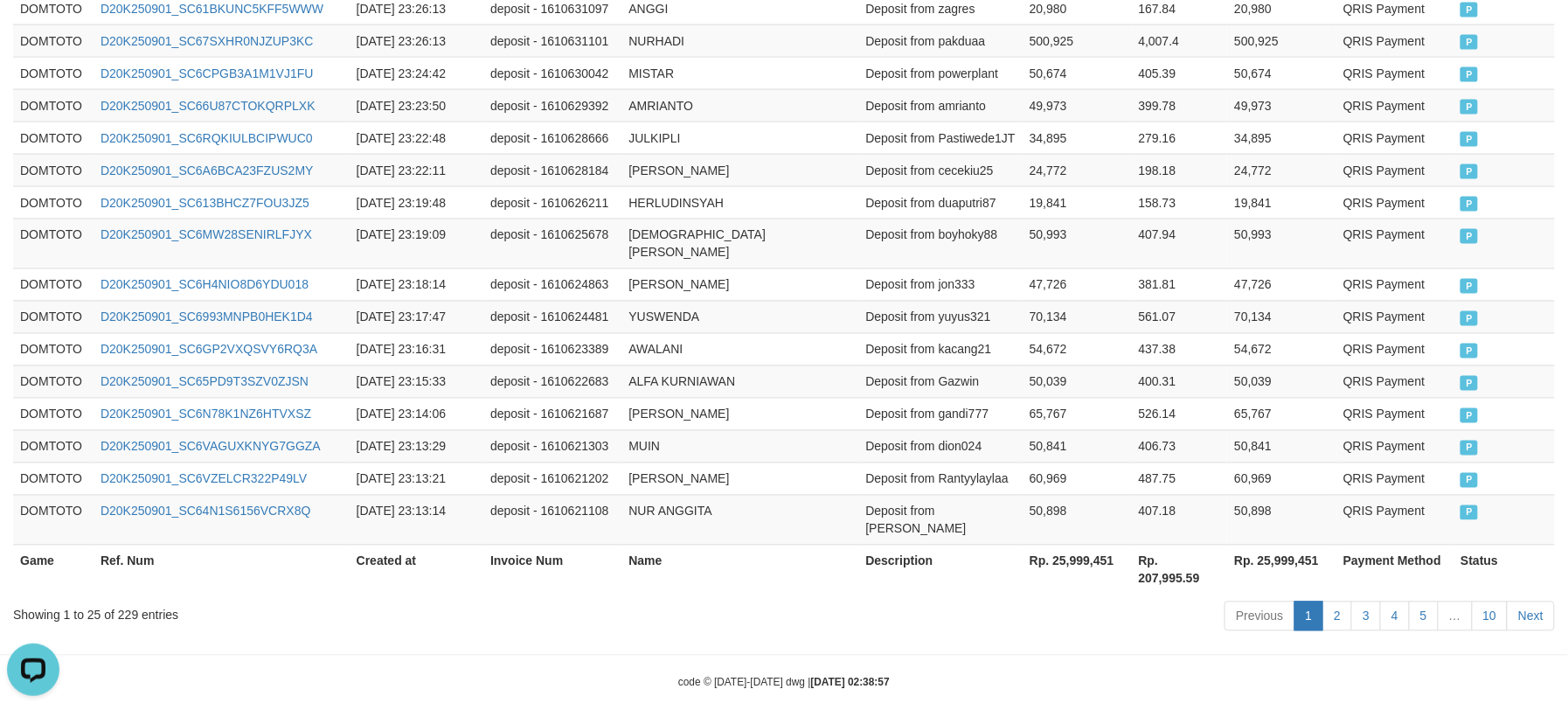
click at [1292, 544] on th "Rp. 25,999,451" at bounding box center [1281, 569] width 109 height 50
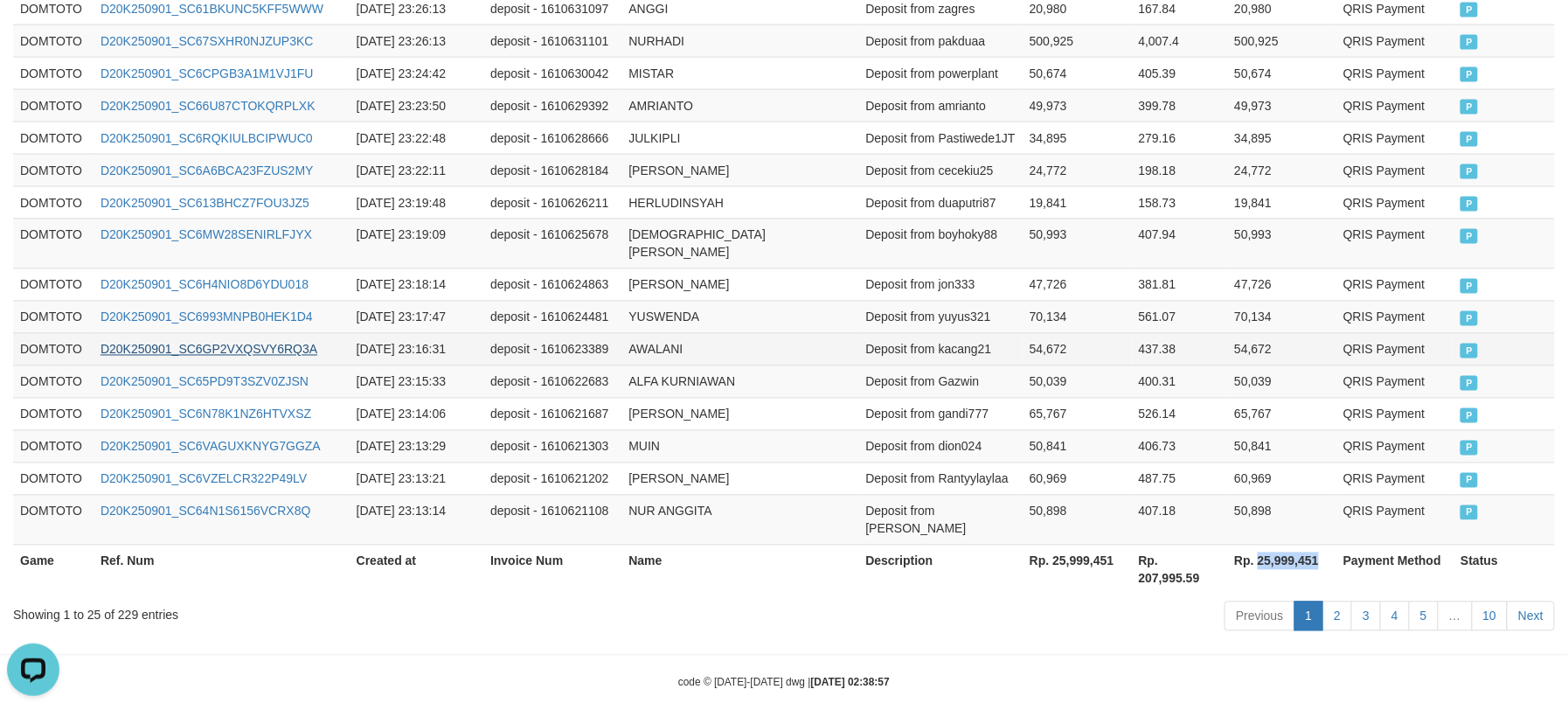
copy th "25,999,451"
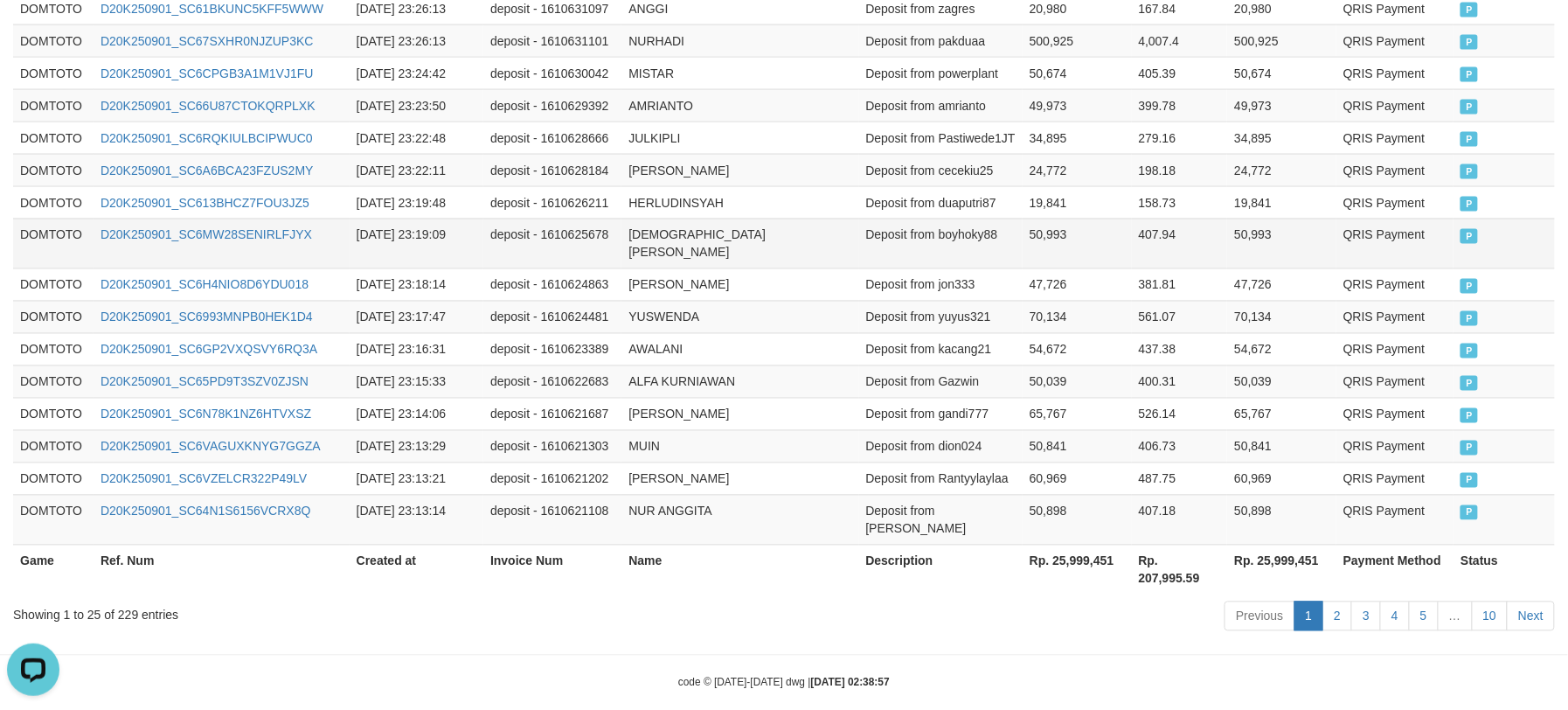
click at [755, 251] on td "[DEMOGRAPHIC_DATA][PERSON_NAME]" at bounding box center [740, 244] width 237 height 50
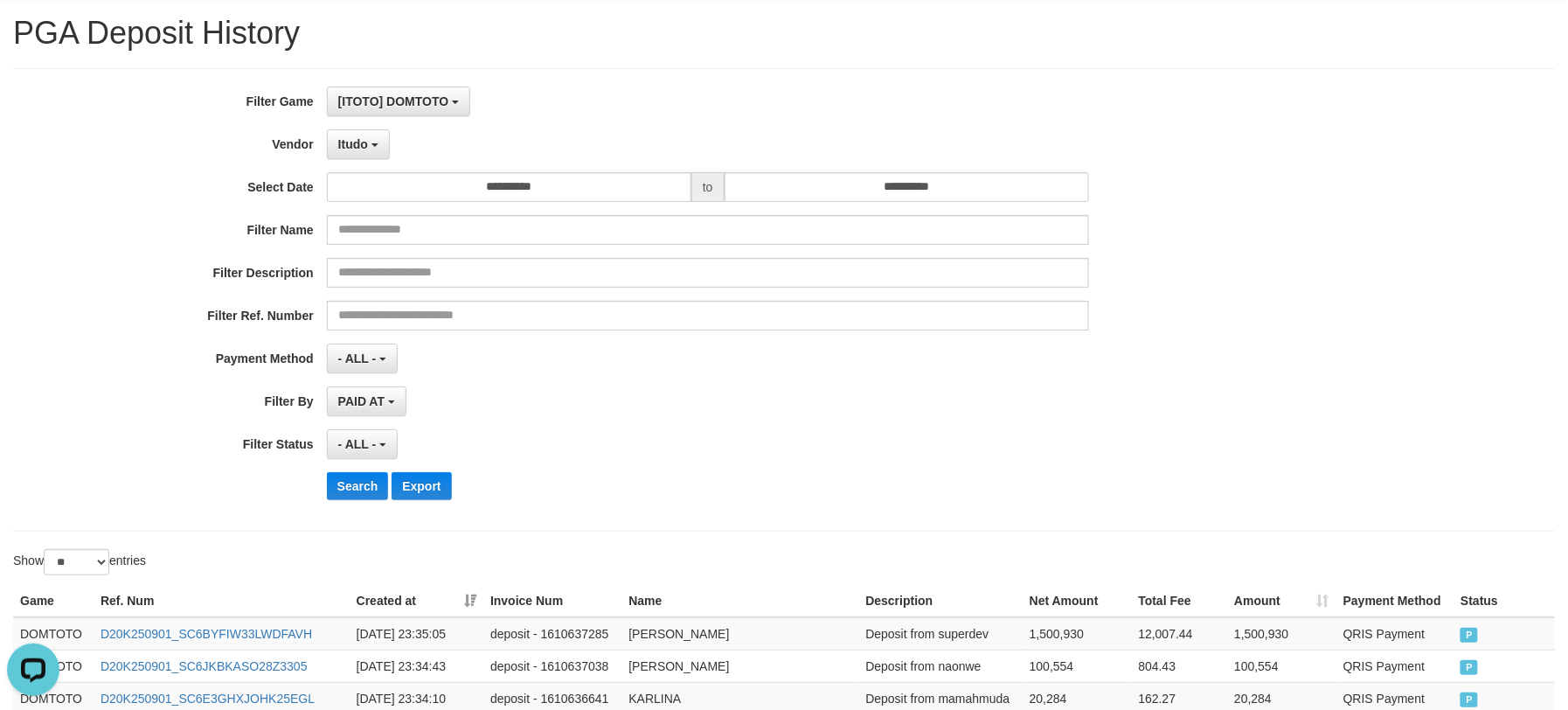
scroll to position [0, 0]
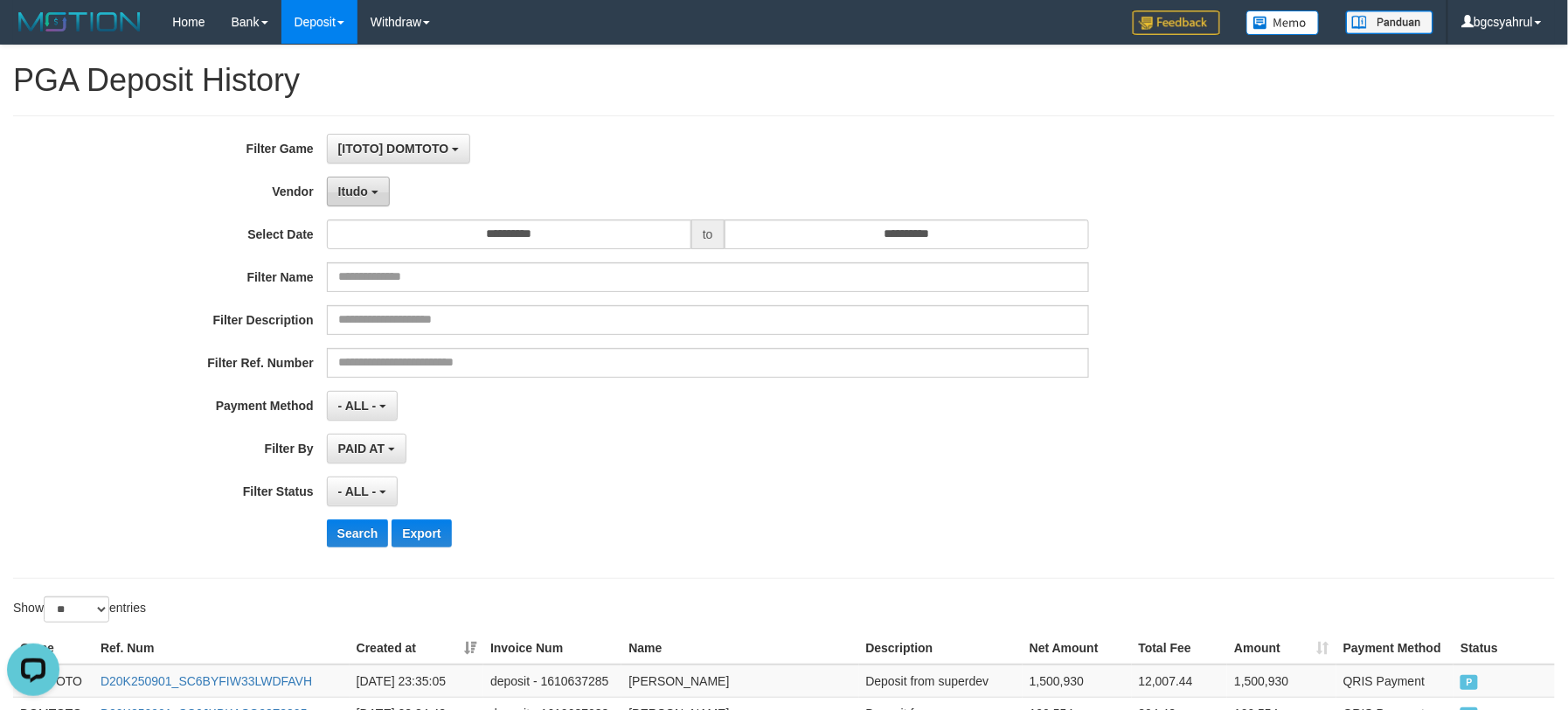
click at [348, 188] on span "Itudo" at bounding box center [353, 191] width 30 height 14
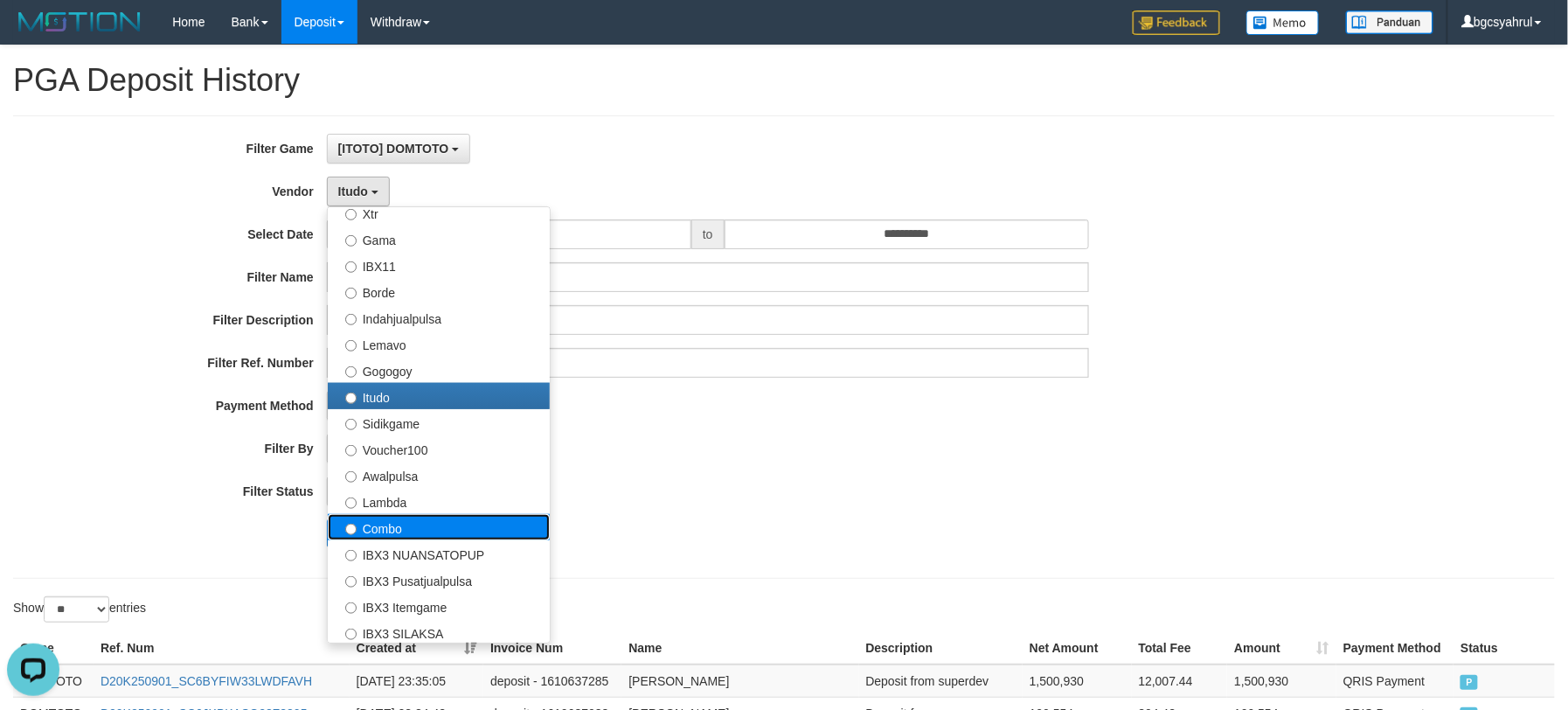
click at [469, 535] on label "Combo" at bounding box center [438, 527] width 222 height 27
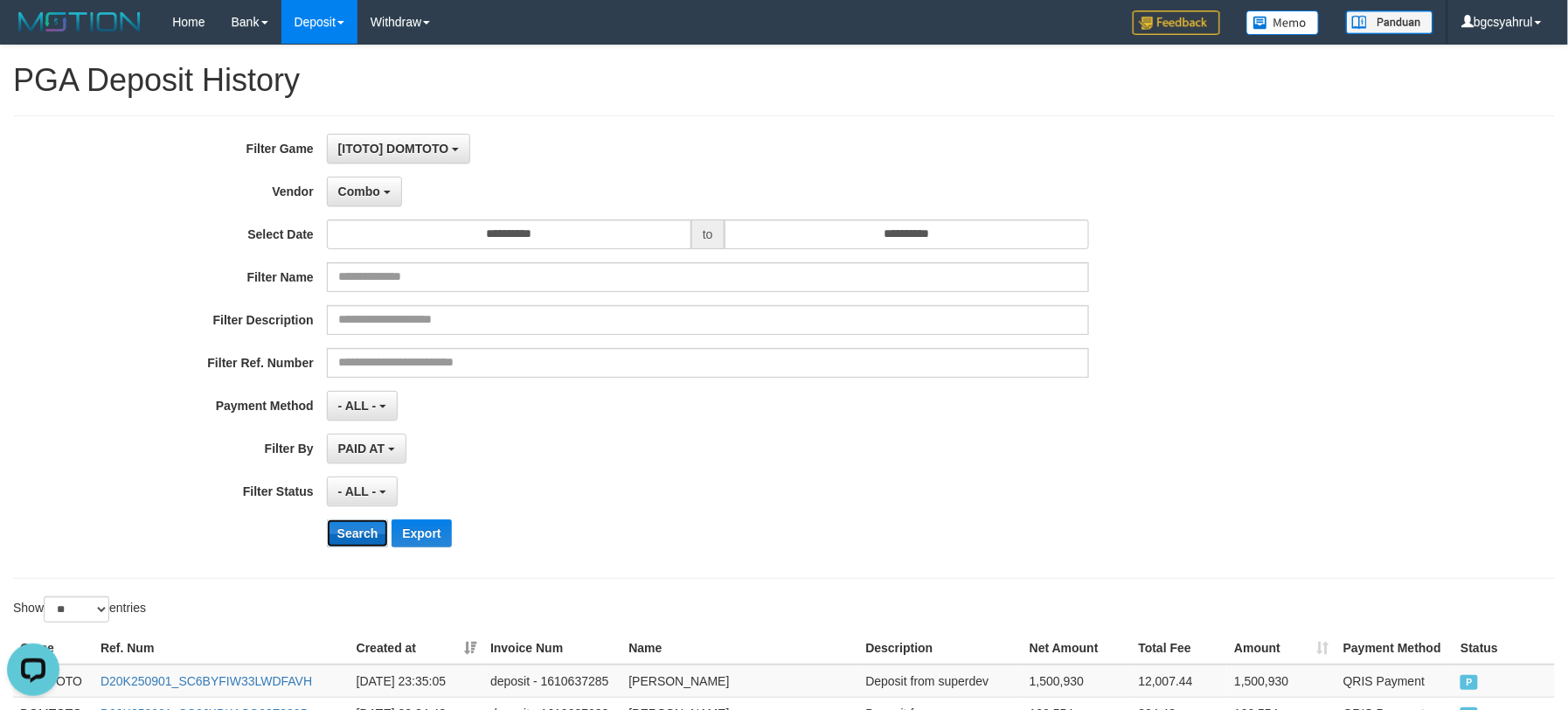
click at [372, 536] on button "Search" at bounding box center [358, 533] width 62 height 28
click at [669, 462] on div "PAID AT PAID AT CREATED AT" at bounding box center [708, 449] width 762 height 30
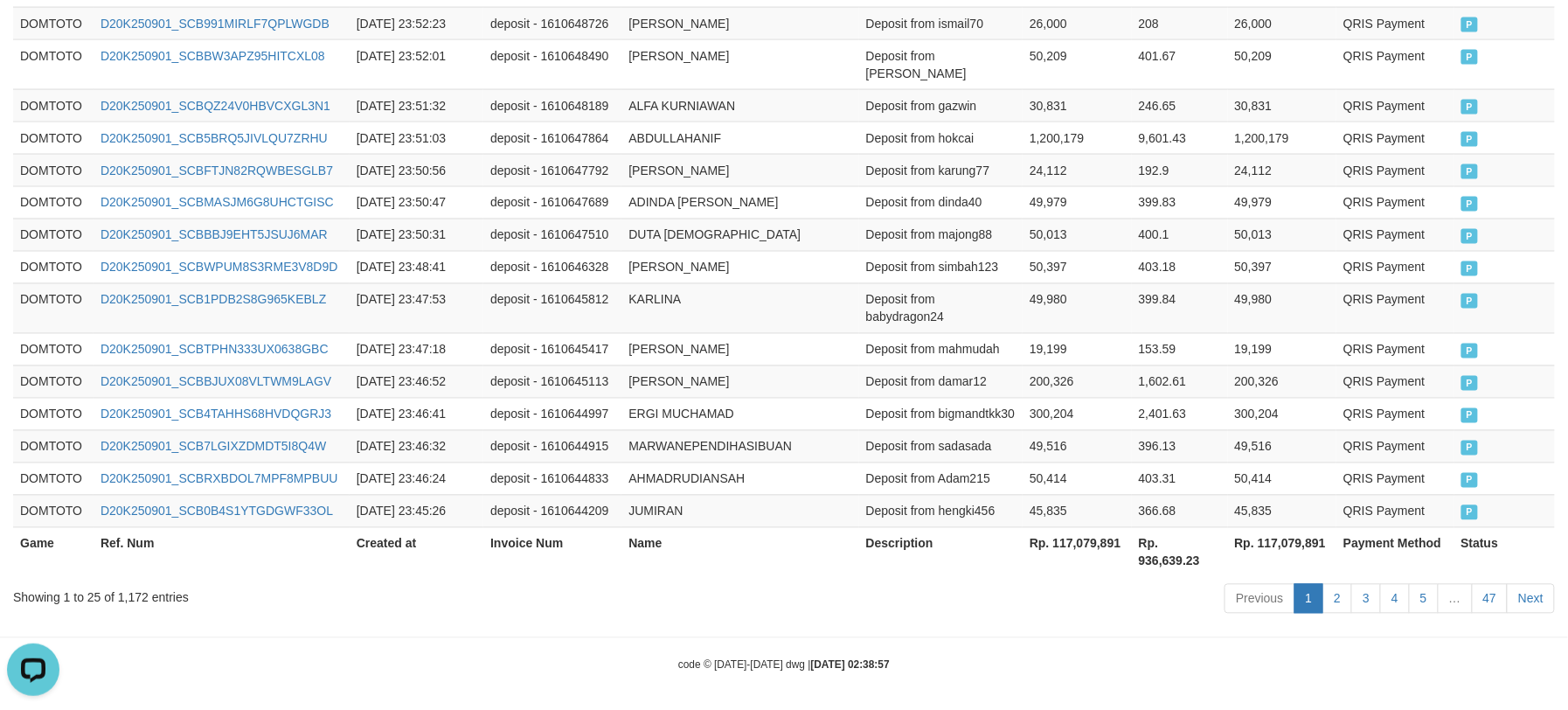
click at [1285, 530] on th "Rp. 117,079,891" at bounding box center [1282, 551] width 109 height 50
click at [1276, 530] on th "Rp. 117,079,891" at bounding box center [1282, 551] width 109 height 50
copy th "117,079,891"
click at [781, 333] on td "[PERSON_NAME]" at bounding box center [740, 349] width 237 height 33
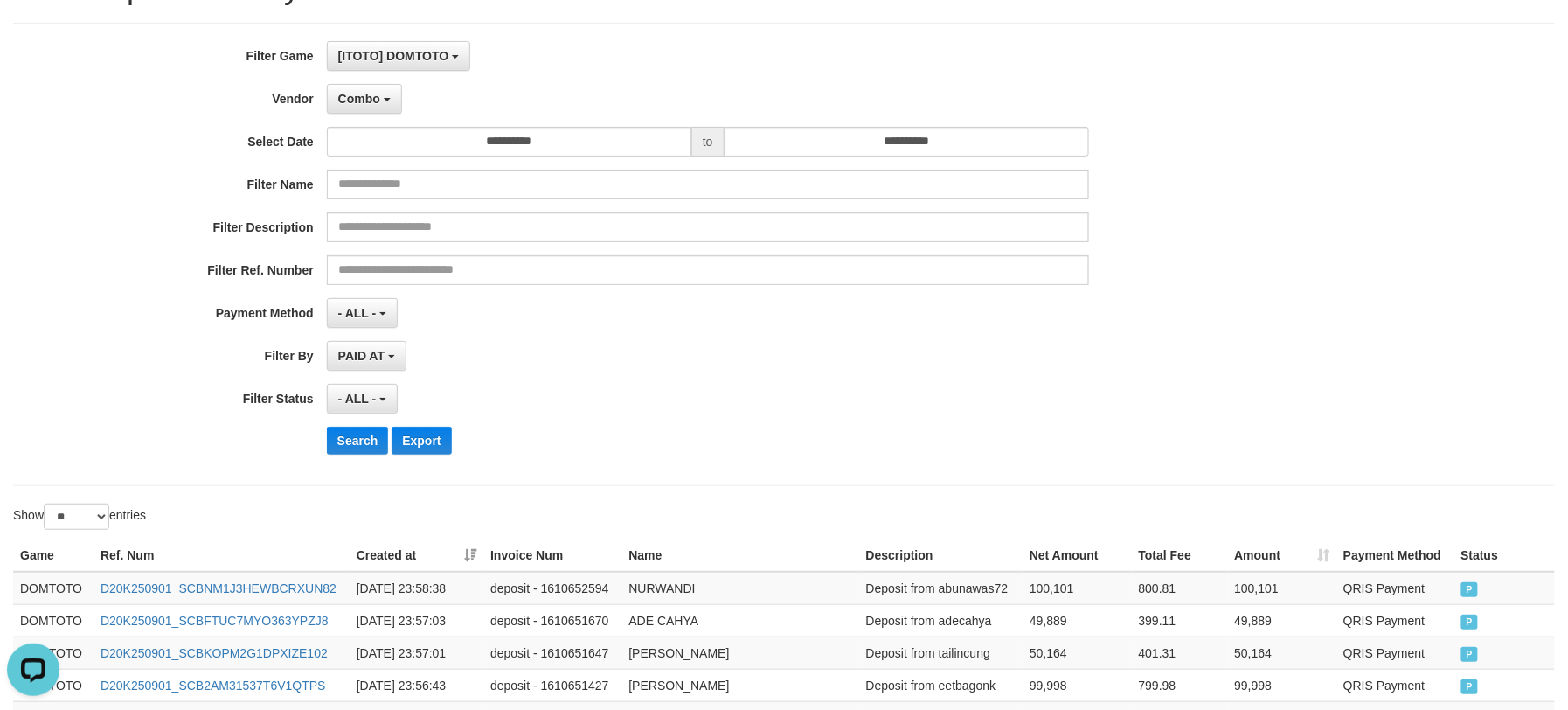
scroll to position [0, 0]
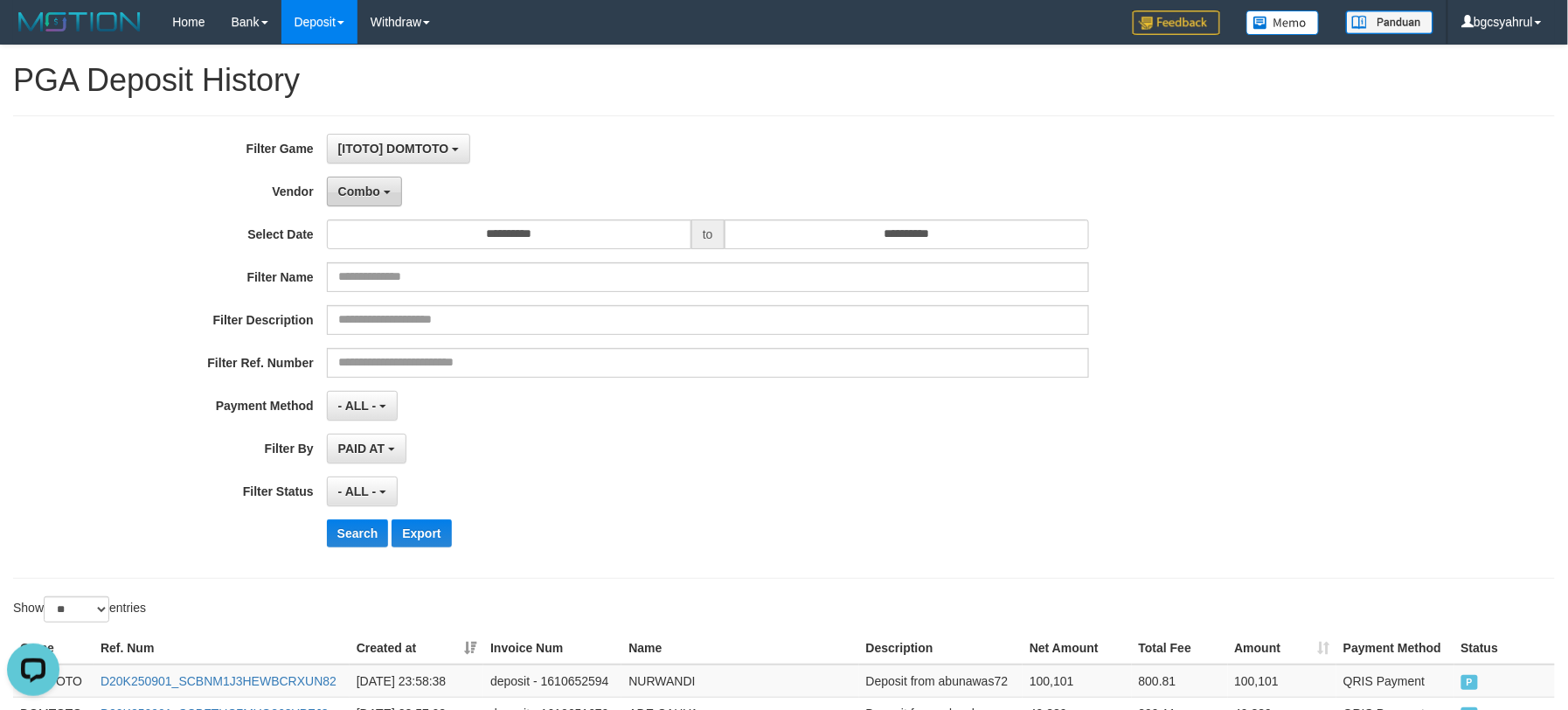
click at [360, 201] on button "Combo" at bounding box center [365, 191] width 75 height 30
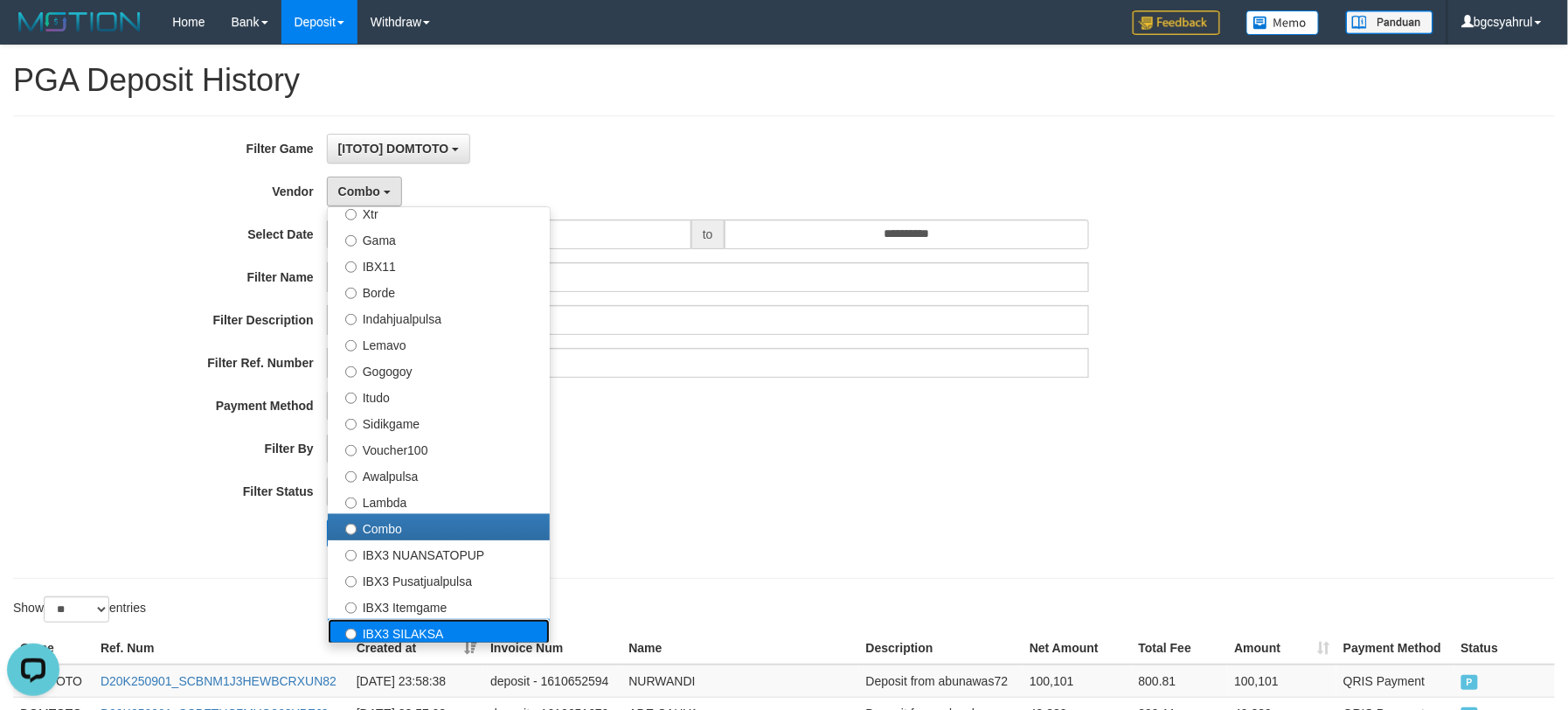
click at [444, 627] on label "IBX3 SILAKSA" at bounding box center [438, 632] width 222 height 27
select select "**********"
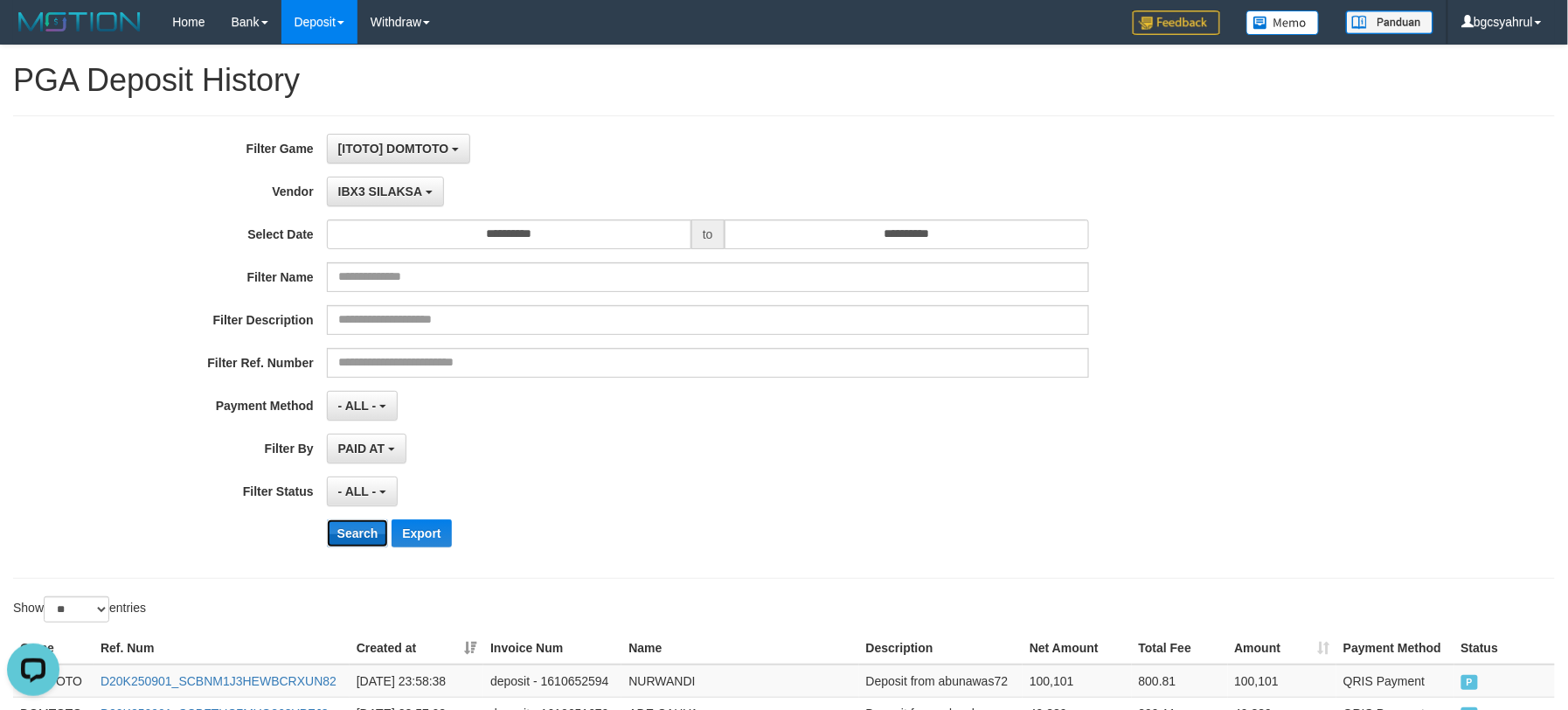
click at [358, 534] on button "Search" at bounding box center [358, 533] width 62 height 28
click at [619, 472] on div "**********" at bounding box center [653, 347] width 1307 height 427
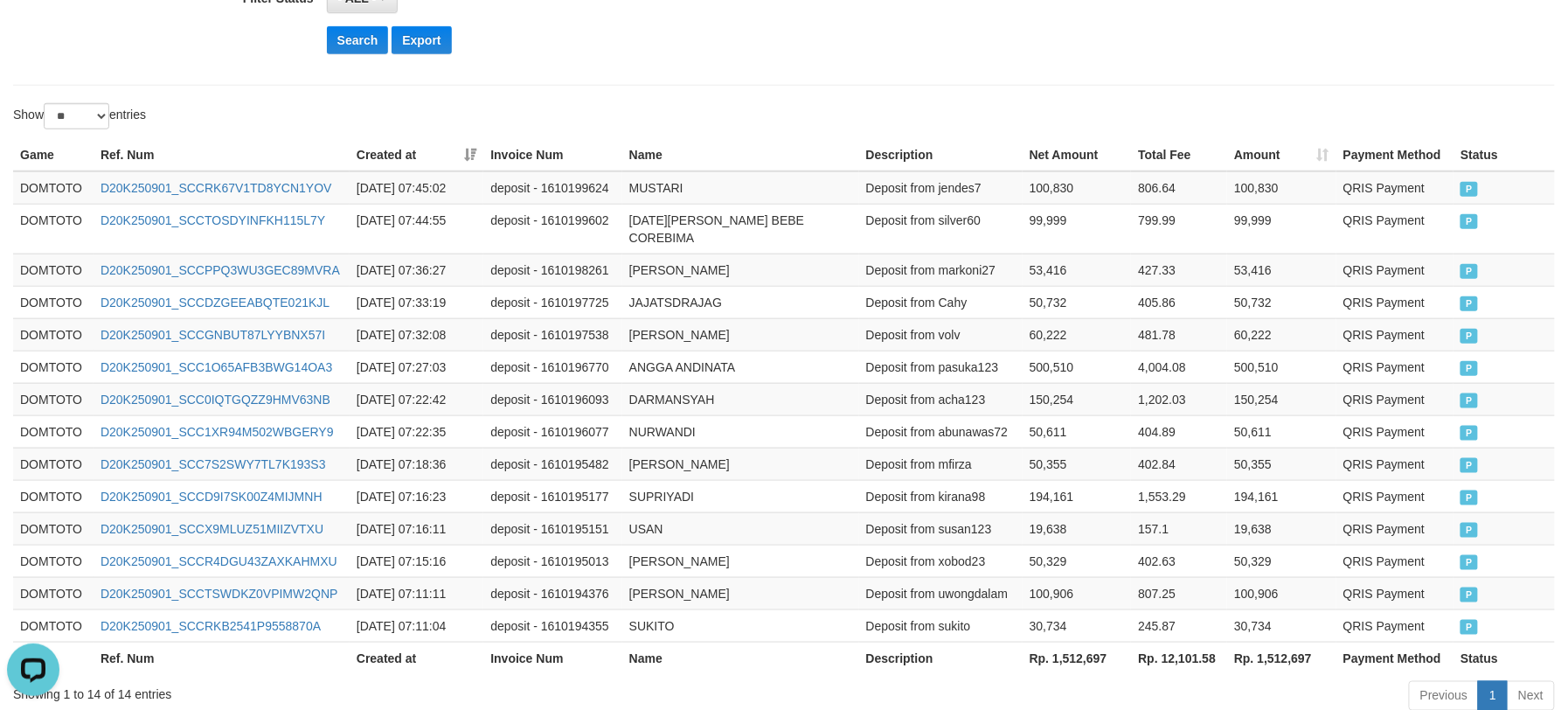
scroll to position [588, 0]
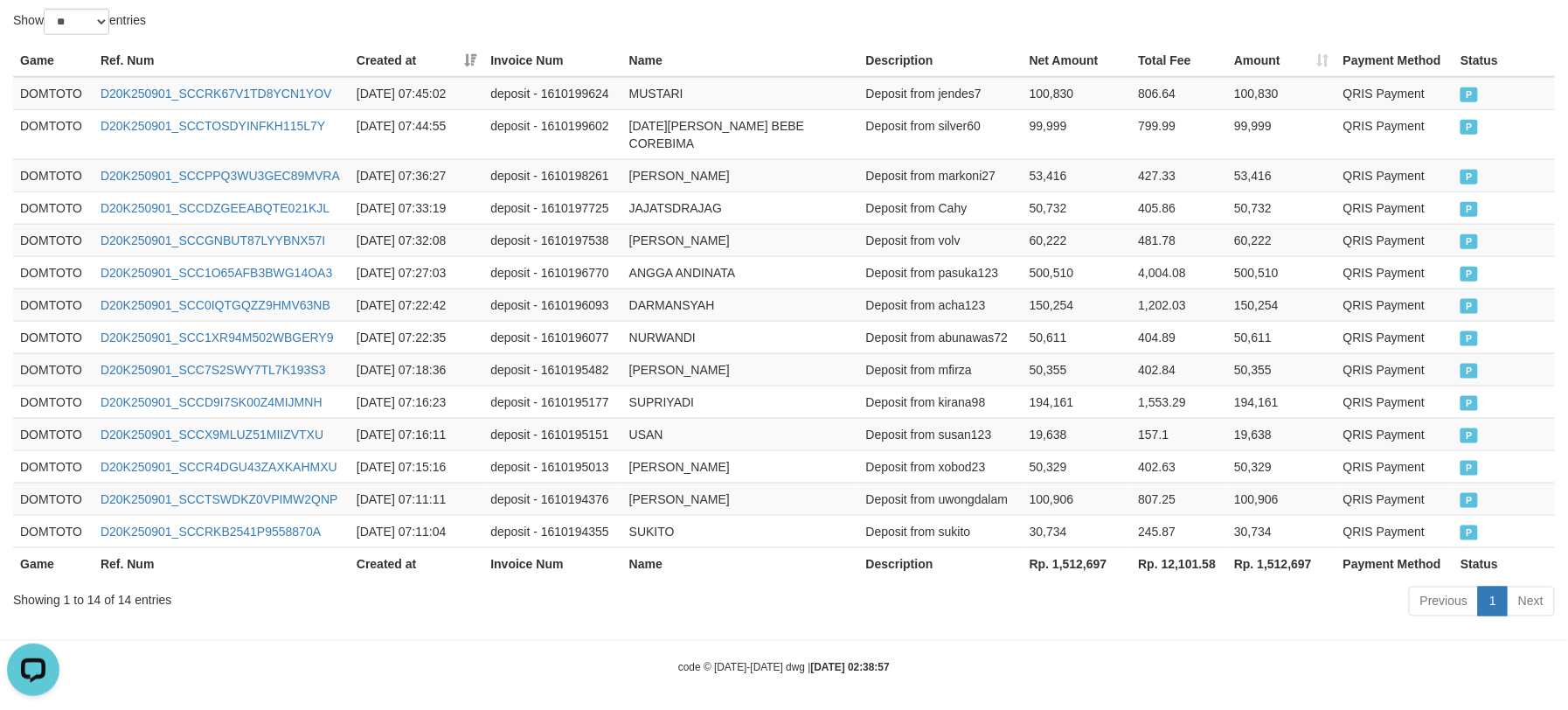
click at [1305, 552] on th "Rp. 1,512,697" at bounding box center [1281, 563] width 109 height 33
copy th "1,512,697"
click at [1072, 26] on div "Show ** ** ** *** entries" at bounding box center [784, 24] width 1568 height 31
click at [692, 103] on td "MUSTARI" at bounding box center [741, 94] width 237 height 34
